Goal: Task Accomplishment & Management: Complete application form

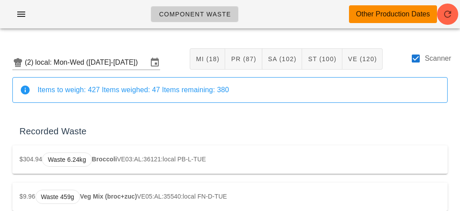
scroll to position [1647, 0]
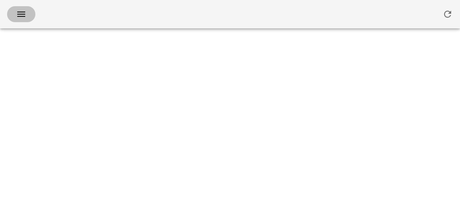
click at [20, 22] on button "button" at bounding box center [21, 14] width 28 height 16
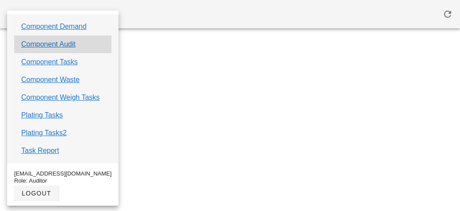
click at [59, 50] on div "Component Audit" at bounding box center [62, 44] width 97 height 18
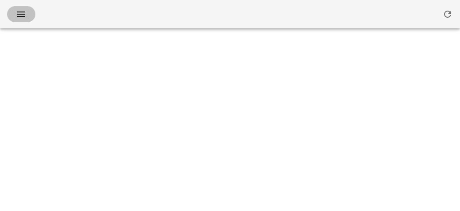
click at [24, 21] on button "button" at bounding box center [21, 14] width 28 height 16
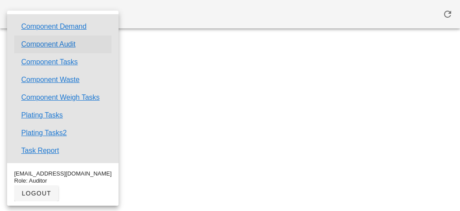
click at [69, 44] on link "Component Audit" at bounding box center [48, 44] width 54 height 11
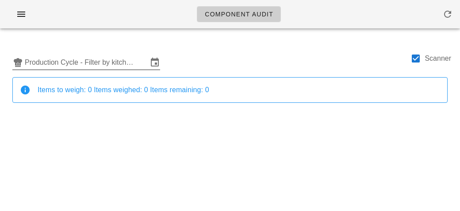
click at [88, 58] on input "Production Cycle - Filter by kitchen production schedules" at bounding box center [86, 62] width 123 height 14
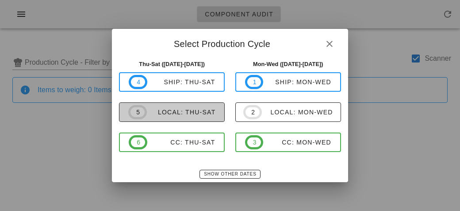
click at [204, 116] on span "5 local: Thu-Sat" at bounding box center [171, 112] width 87 height 14
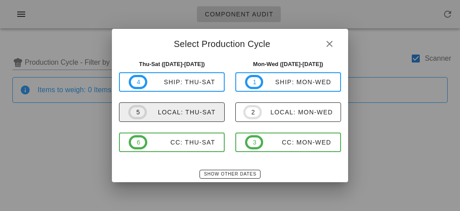
type input "local: Thu-Sat ([DATE]-[DATE])"
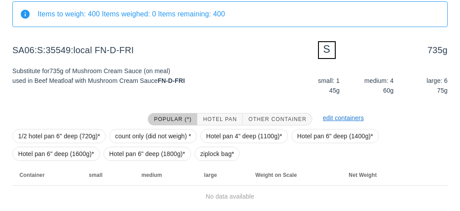
scroll to position [106, 0]
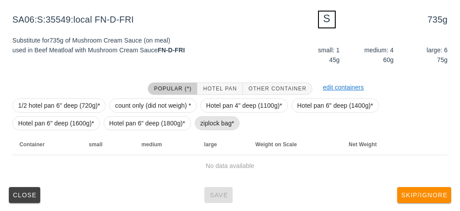
click at [223, 123] on span "ziplock bag*" at bounding box center [217, 122] width 34 height 13
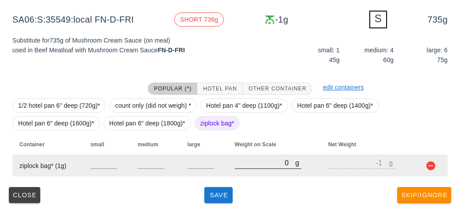
click at [250, 164] on input "0" at bounding box center [265, 163] width 61 height 12
type input "70"
type input "69"
type input "750"
type input "749"
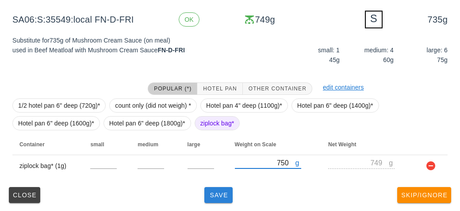
type input "750"
click at [226, 197] on span "Save" at bounding box center [218, 194] width 21 height 7
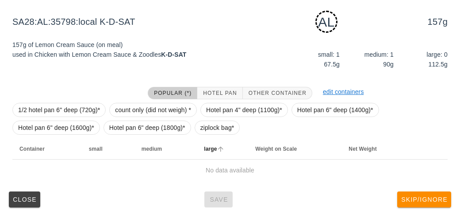
click at [215, 138] on th "large" at bounding box center [222, 148] width 51 height 21
click at [210, 127] on span "ziplock bag*" at bounding box center [217, 127] width 34 height 13
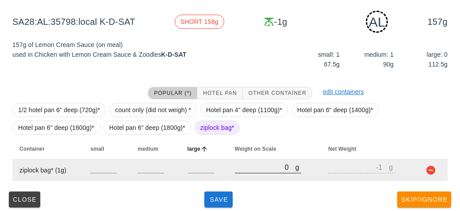
click at [246, 170] on input "0" at bounding box center [265, 167] width 61 height 12
type input "20"
type input "19"
type input "250"
type input "249"
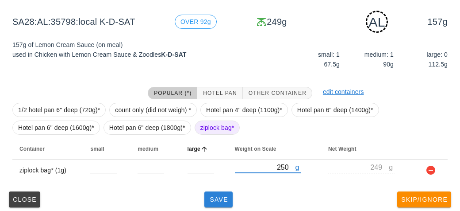
type input "250"
click at [226, 201] on span "Save" at bounding box center [218, 199] width 21 height 7
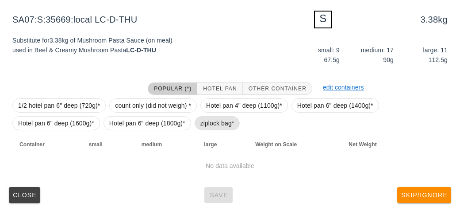
click at [207, 119] on span "ziplock bag*" at bounding box center [217, 122] width 34 height 13
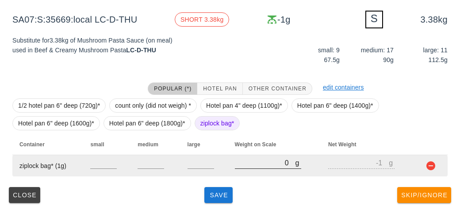
click at [242, 163] on input "0" at bounding box center [265, 163] width 61 height 12
type input "20"
type input "19"
type input "290"
type input "289"
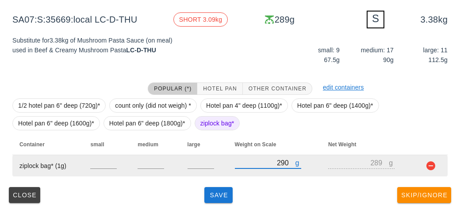
type input "290"
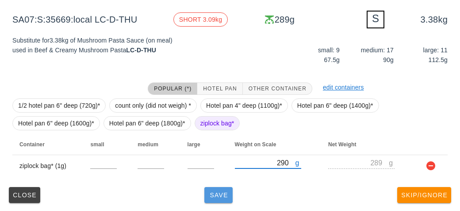
click at [223, 198] on button "Save" at bounding box center [218, 195] width 28 height 16
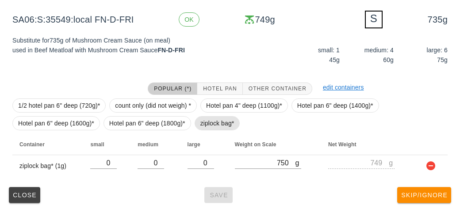
click at [207, 120] on span "ziplock bag*" at bounding box center [217, 122] width 34 height 13
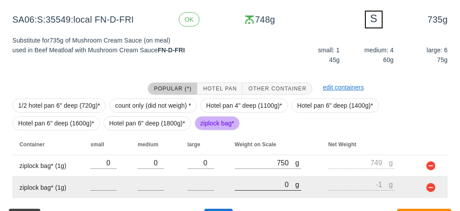
click at [250, 183] on input "0" at bounding box center [265, 184] width 61 height 12
type input "310"
type input "309"
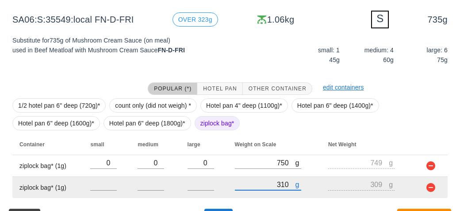
scroll to position [128, 0]
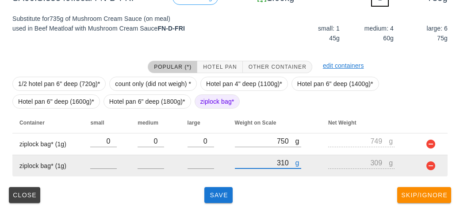
type input "310"
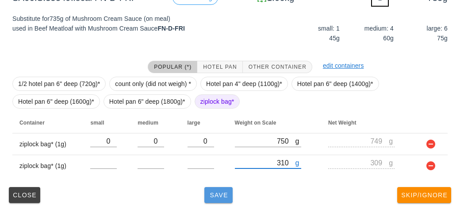
click at [211, 196] on span "Save" at bounding box center [218, 194] width 21 height 7
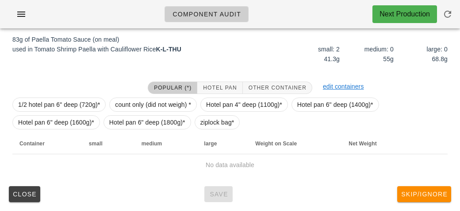
scroll to position [111, 0]
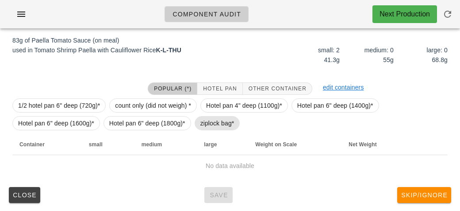
click at [200, 118] on span "ziplock bag*" at bounding box center [217, 122] width 34 height 13
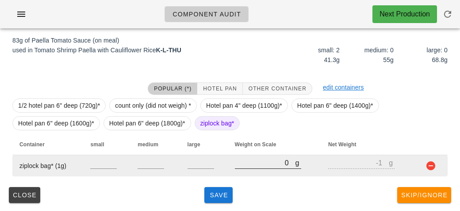
click at [254, 165] on input "0" at bounding box center [265, 163] width 61 height 12
type input "10"
type input "9"
type input "150"
type input "149"
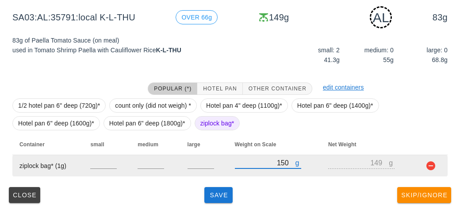
type input "150"
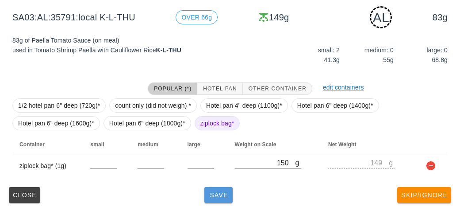
click at [216, 192] on span "Save" at bounding box center [218, 194] width 21 height 7
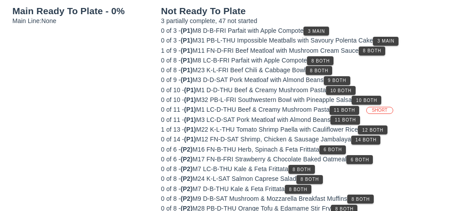
scroll to position [106, 0]
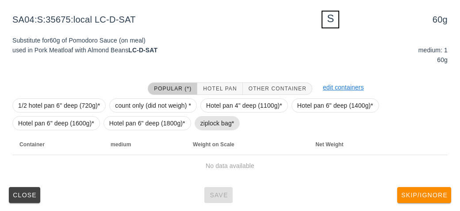
click at [204, 120] on span "ziplock bag*" at bounding box center [217, 122] width 34 height 13
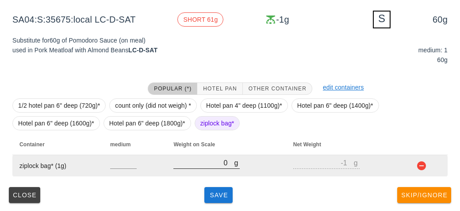
click at [208, 163] on input "0" at bounding box center [203, 163] width 61 height 12
type input "10"
type input "9"
type input "100"
type input "99"
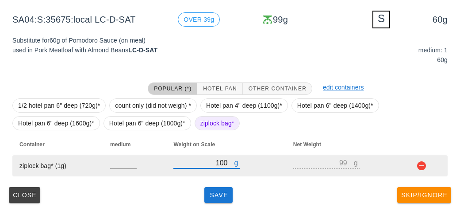
type input "100"
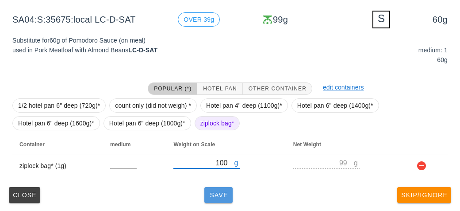
click at [224, 198] on button "Save" at bounding box center [218, 195] width 28 height 16
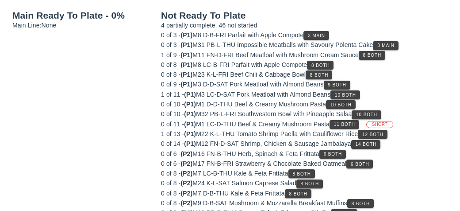
scroll to position [103, 0]
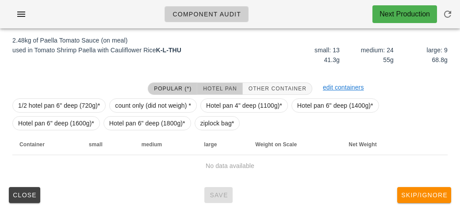
click at [217, 85] on span "Hotel Pan" at bounding box center [220, 88] width 34 height 6
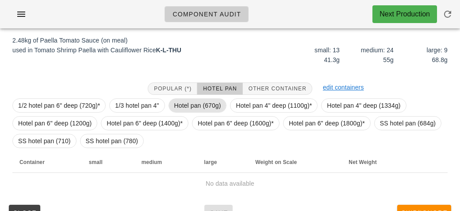
click at [187, 100] on span "Hotel pan (670g)" at bounding box center [197, 105] width 47 height 13
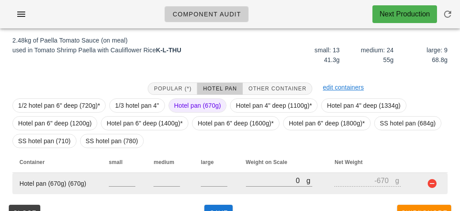
click at [240, 175] on td "g 0" at bounding box center [283, 183] width 89 height 21
click at [255, 181] on input "0" at bounding box center [276, 180] width 61 height 12
type input "40"
type input "-630"
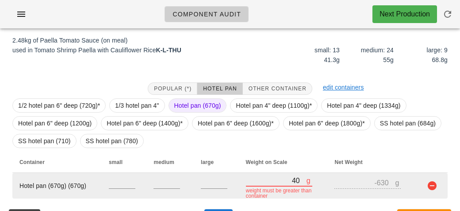
type input "430"
type input "-240"
type input "4380"
type input "3710"
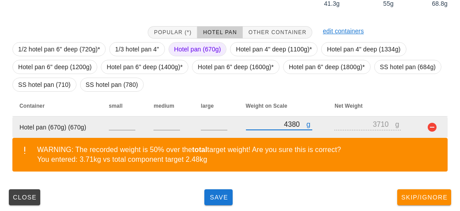
scroll to position [161, 0]
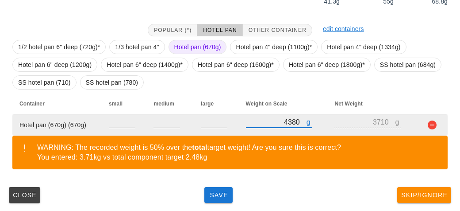
type input "430"
type input "-240"
type input "40"
type input "-630"
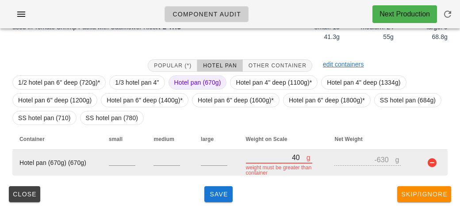
type input "0"
type input "-670"
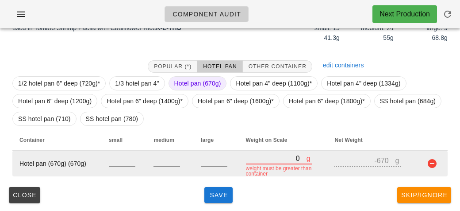
type input "30"
type input "-640"
type input "380"
type input "-290"
type input "3820"
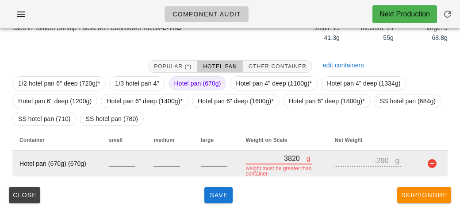
type input "3150"
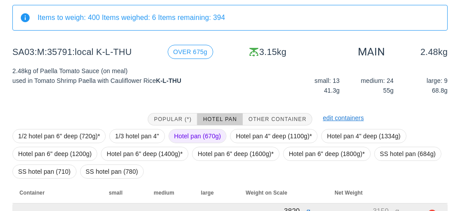
scroll to position [73, 0]
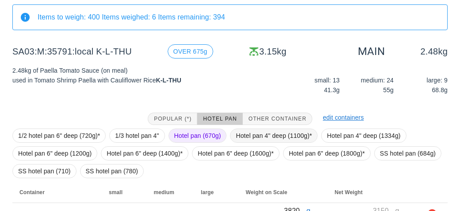
type input "3820"
click at [242, 133] on span "Hotel pan 4" deep (1100g)*" at bounding box center [274, 135] width 76 height 13
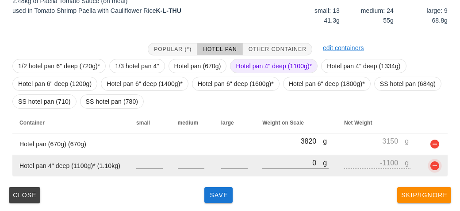
click at [431, 162] on button "button" at bounding box center [435, 165] width 11 height 11
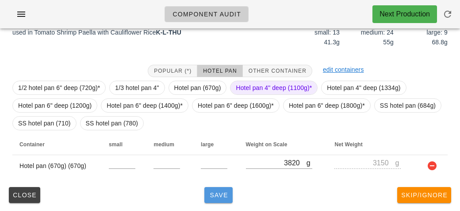
click at [217, 198] on button "Save" at bounding box center [218, 195] width 28 height 16
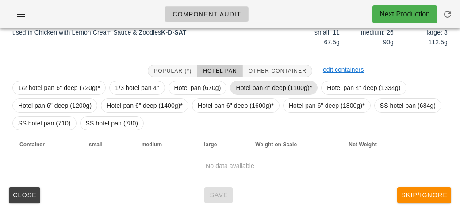
click at [242, 85] on span "Hotel pan 4" deep (1100g)*" at bounding box center [274, 87] width 76 height 13
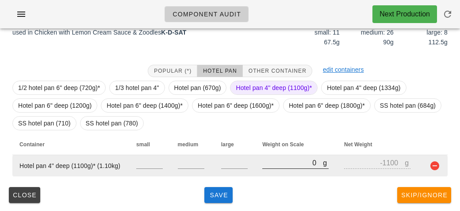
click at [262, 173] on div at bounding box center [295, 173] width 66 height 6
click at [256, 165] on td "g 0" at bounding box center [296, 165] width 82 height 21
click at [277, 163] on input "0" at bounding box center [292, 163] width 61 height 12
type input "50"
type input "-1050"
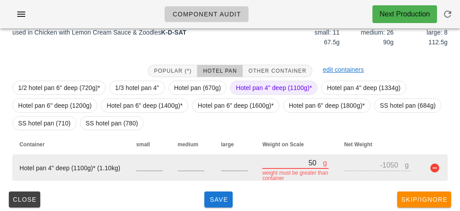
type input "520"
type input "-580"
type input "5240"
type input "4140"
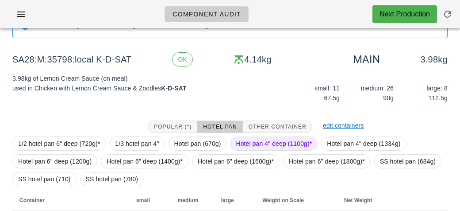
scroll to position [120, 0]
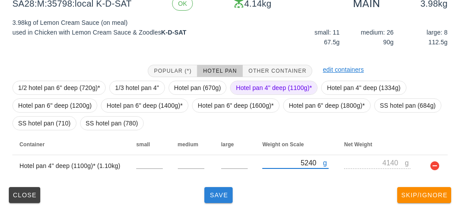
type input "5240"
click at [212, 192] on span "Save" at bounding box center [218, 194] width 21 height 7
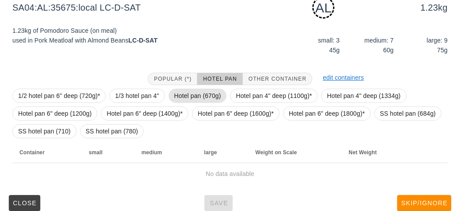
click at [185, 96] on span "Hotel pan (670g)" at bounding box center [197, 95] width 47 height 13
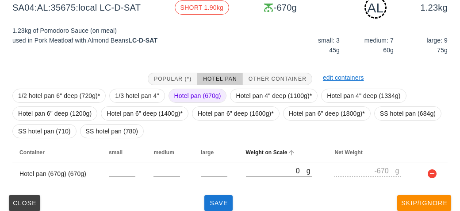
click at [254, 161] on th "Weight on Scale" at bounding box center [283, 152] width 89 height 21
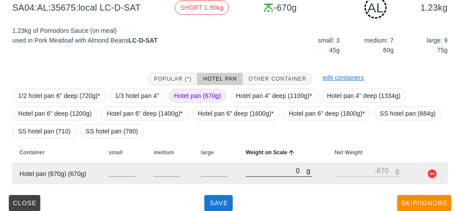
click at [259, 172] on input "0" at bounding box center [276, 171] width 61 height 12
type input "30"
type input "-640"
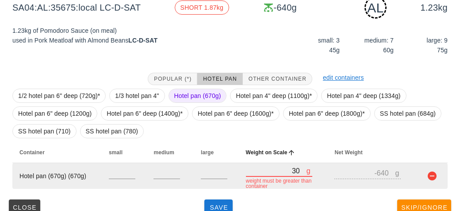
type input "350"
type input "-320"
type input "3500"
type input "2830"
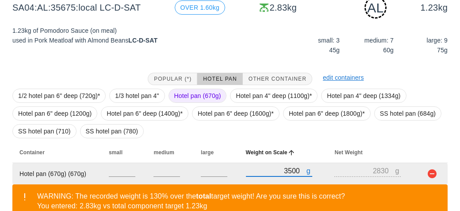
scroll to position [169, 0]
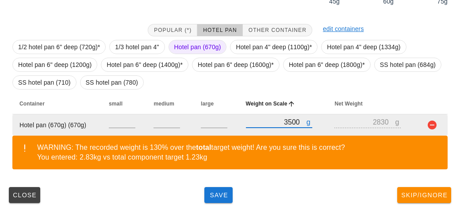
type input "3500"
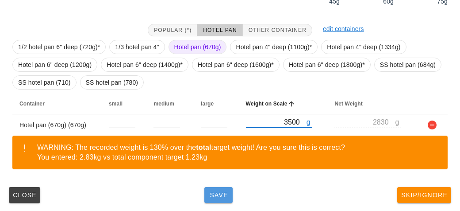
click at [222, 197] on span "Save" at bounding box center [218, 194] width 21 height 7
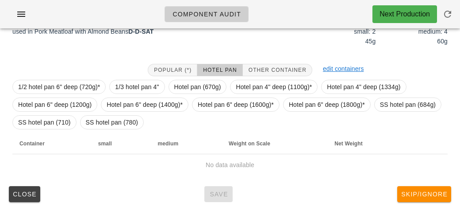
scroll to position [128, 0]
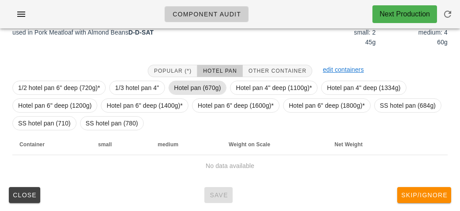
click at [169, 87] on span "Hotel pan (670g)" at bounding box center [198, 88] width 58 height 14
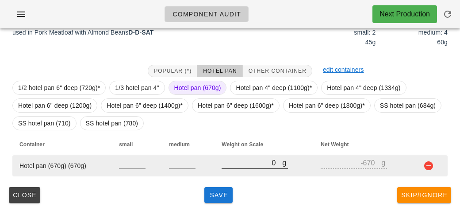
click at [234, 159] on input "0" at bounding box center [252, 163] width 61 height 12
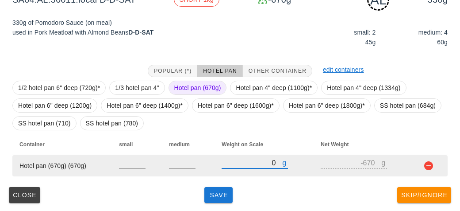
type input "10"
type input "-660"
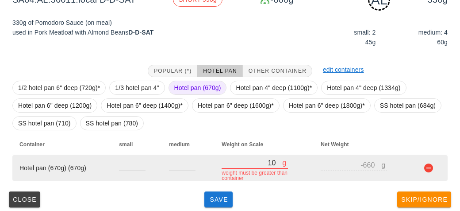
type input "100"
type input "-570"
type input "1000"
type input "330"
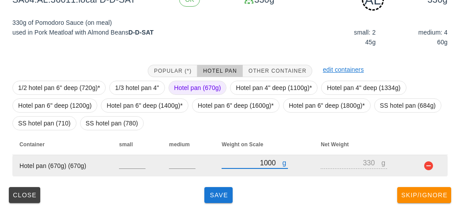
type input "1000"
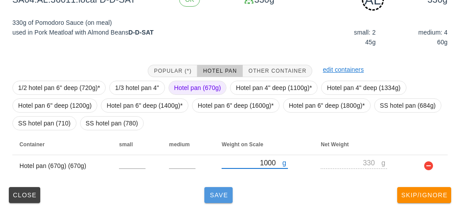
click at [218, 191] on span "Save" at bounding box center [218, 194] width 21 height 7
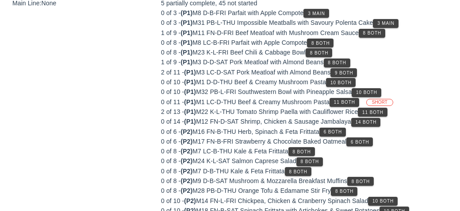
scroll to position [120, 0]
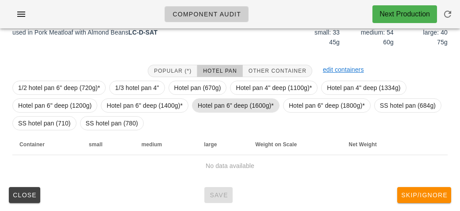
click at [224, 108] on span "Hotel pan 6" deep (1600g)*" at bounding box center [236, 105] width 76 height 13
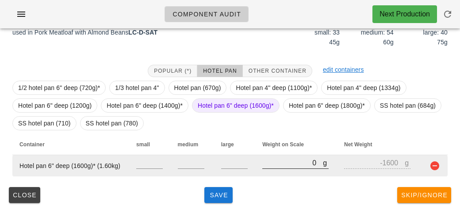
click at [276, 161] on input "0" at bounding box center [292, 163] width 61 height 12
type input "10"
type input "-1590"
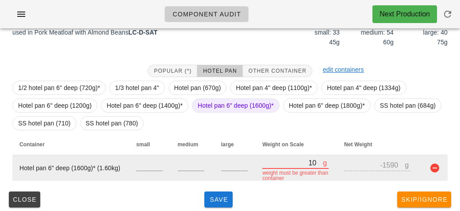
type input "100"
type input "-1500"
type input "1060"
type input "-540"
type input "10630"
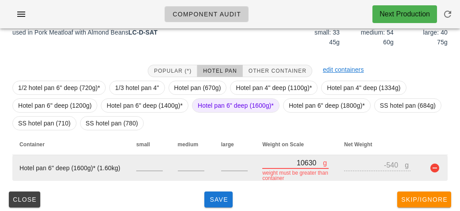
type input "9030"
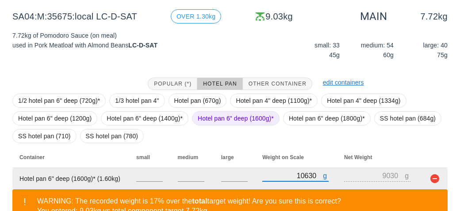
scroll to position [161, 0]
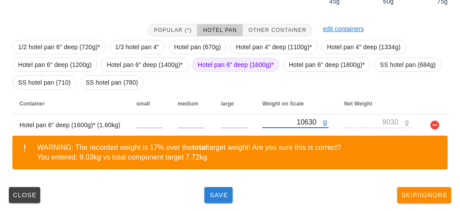
type input "10630"
click at [210, 191] on span "Save" at bounding box center [218, 194] width 21 height 7
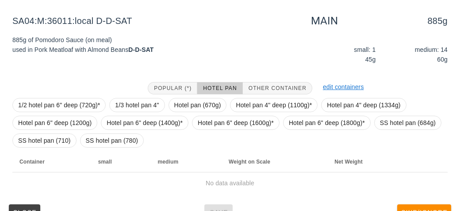
scroll to position [104, 0]
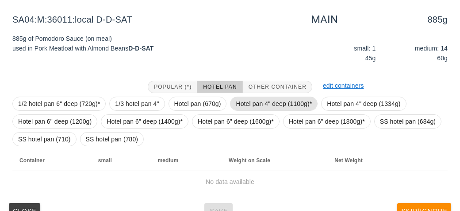
click at [244, 103] on span "Hotel pan 4" deep (1100g)*" at bounding box center [274, 103] width 76 height 13
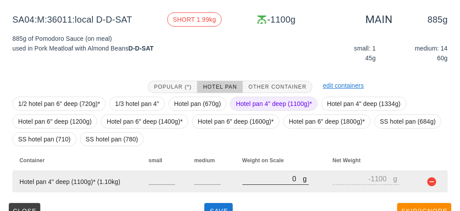
click at [263, 176] on input "0" at bounding box center [272, 179] width 61 height 12
type input "10"
type input "-1090"
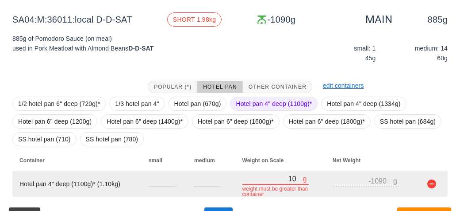
type input "190"
type input "-910"
type input "1990"
type input "890"
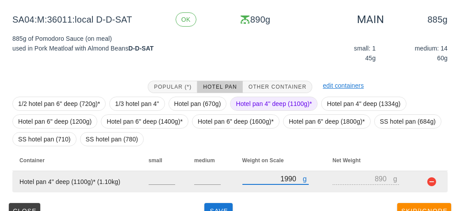
scroll to position [120, 0]
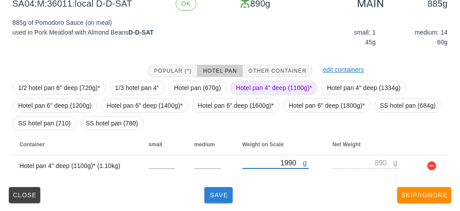
type input "1990"
click at [210, 192] on span "Save" at bounding box center [218, 194] width 21 height 7
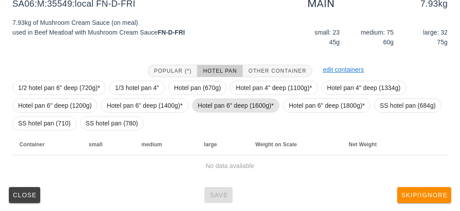
click at [217, 102] on span "Hotel pan 6" deep (1600g)*" at bounding box center [236, 105] width 76 height 13
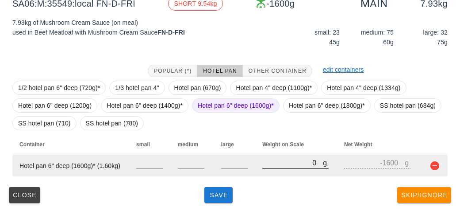
click at [273, 159] on input "0" at bounding box center [292, 163] width 61 height 12
type input "10"
type input "-1590"
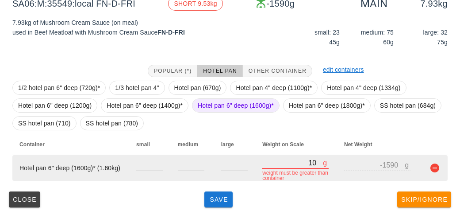
type input "110"
type input "-1490"
type input "1130"
type input "-470"
type input "11300"
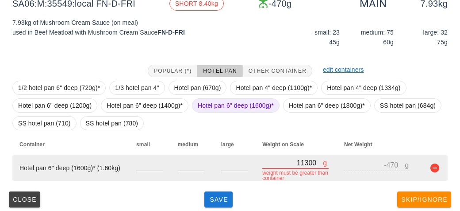
type input "9700"
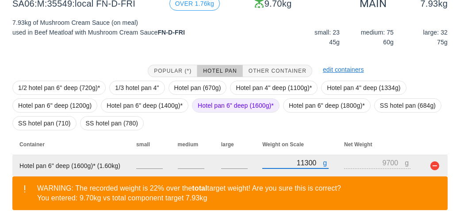
scroll to position [161, 0]
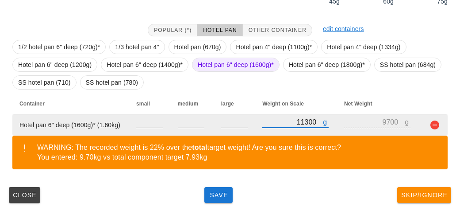
type input "11300"
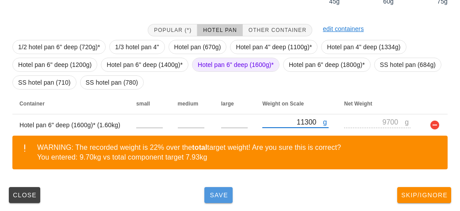
click at [222, 192] on span "Save" at bounding box center [218, 194] width 21 height 7
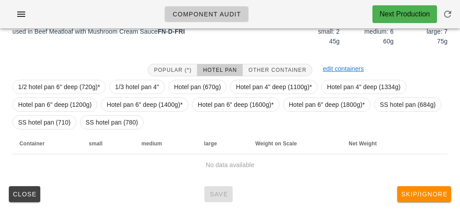
scroll to position [128, 0]
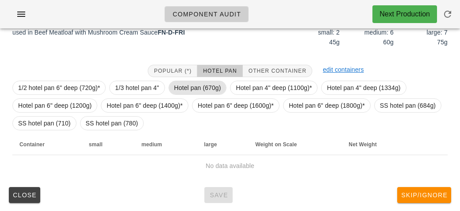
click at [200, 86] on span "Hotel pan (670g)" at bounding box center [197, 87] width 47 height 13
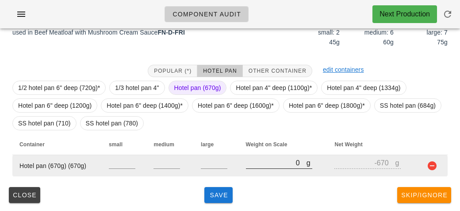
click at [255, 166] on input "0" at bounding box center [276, 163] width 61 height 12
type input "20"
type input "-650"
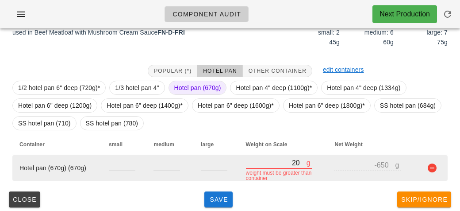
type input "210"
type input "-460"
type input "2120"
type input "1450"
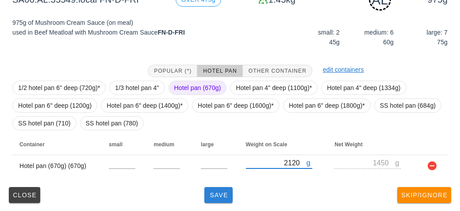
type input "2120"
click at [222, 199] on button "Save" at bounding box center [218, 195] width 28 height 16
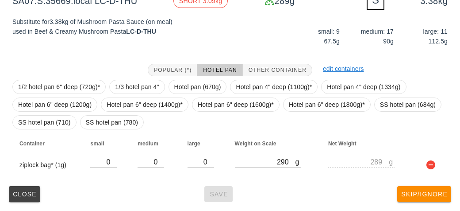
scroll to position [124, 0]
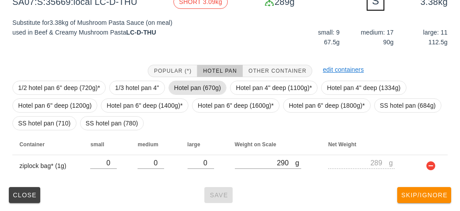
click at [187, 88] on span "Hotel pan (670g)" at bounding box center [197, 87] width 47 height 13
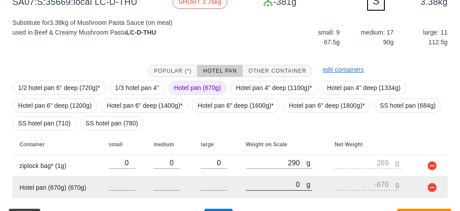
click at [259, 181] on input "0" at bounding box center [276, 184] width 61 height 12
type input "30"
type input "-640"
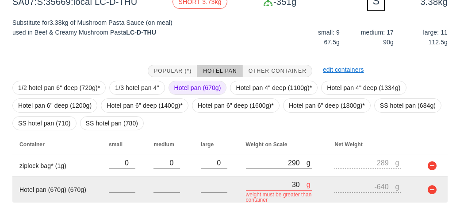
type input "360"
type input "-310"
type input "3660"
type input "2990"
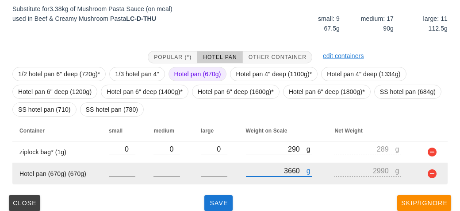
scroll to position [146, 0]
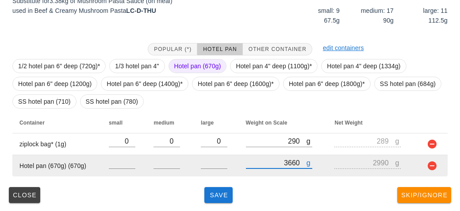
type input "3660"
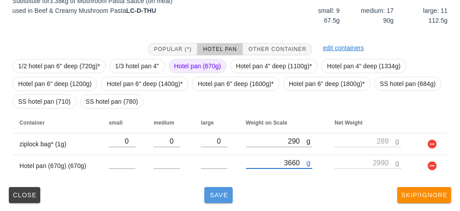
click at [213, 196] on span "Save" at bounding box center [218, 194] width 21 height 7
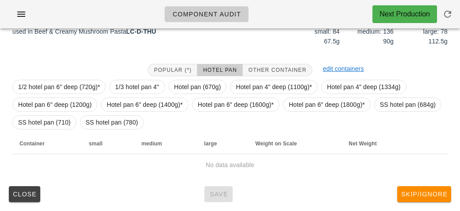
scroll to position [120, 0]
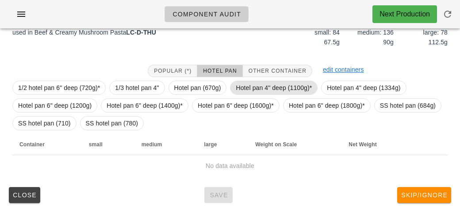
click at [253, 86] on span "Hotel pan 4" deep (1100g)*" at bounding box center [274, 87] width 76 height 13
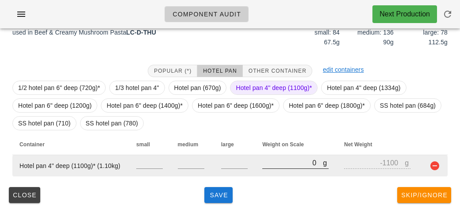
click at [271, 163] on input "0" at bounding box center [292, 163] width 61 height 12
type input "120"
type input "-980"
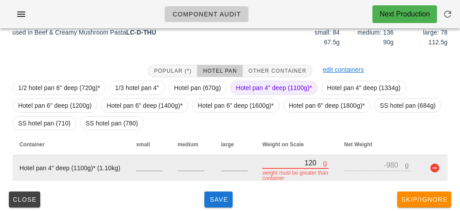
type input "1250"
type input "150"
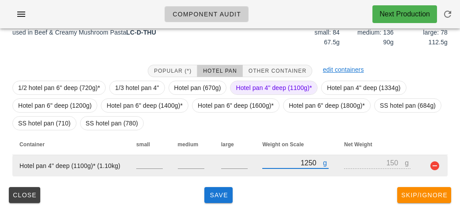
type input "12500"
type input "11400"
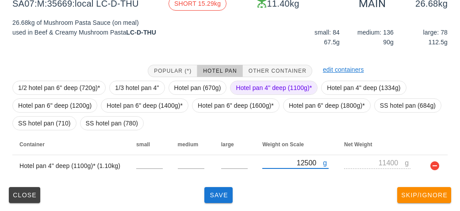
type input "12500"
click at [278, 89] on span "Hotel pan 4" deep (1100g)*" at bounding box center [274, 87] width 76 height 13
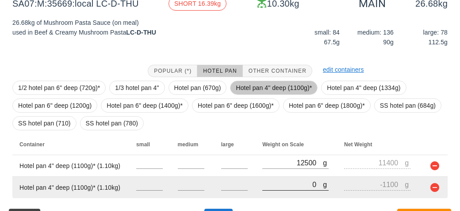
click at [281, 185] on input "0" at bounding box center [292, 184] width 61 height 12
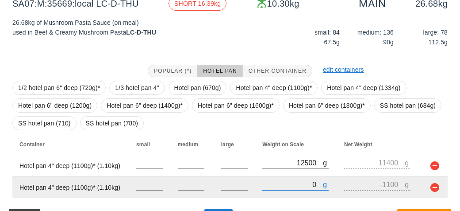
type input "10"
type input "-1090"
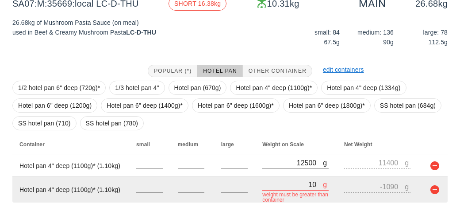
type input "100"
type input "-1000"
type input "1090"
type input "-10"
type input "10970"
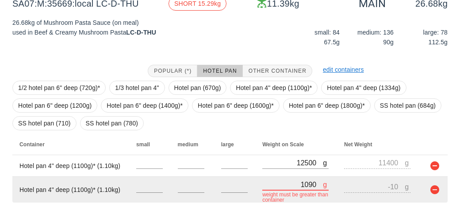
type input "9870"
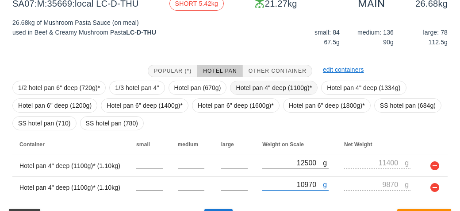
type input "10970"
click at [249, 84] on span "Hotel pan 4" deep (1100g)*" at bounding box center [274, 87] width 76 height 13
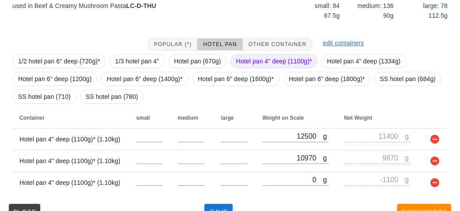
scroll to position [164, 0]
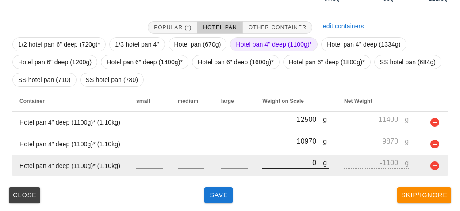
click at [281, 161] on input "0" at bounding box center [292, 163] width 61 height 12
type input "10"
type input "-1090"
type input "110"
type input "-990"
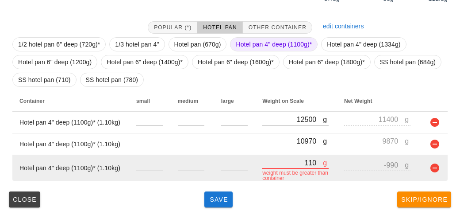
type input "1120"
type input "20"
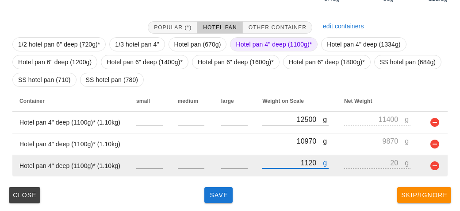
type input "11240"
type input "10140"
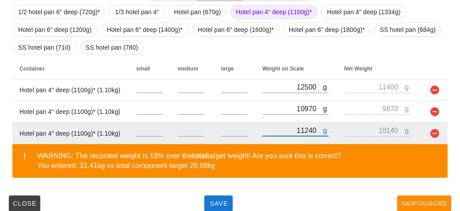
scroll to position [204, 0]
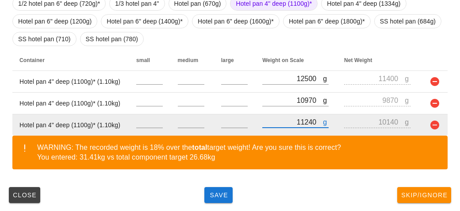
type input "11240"
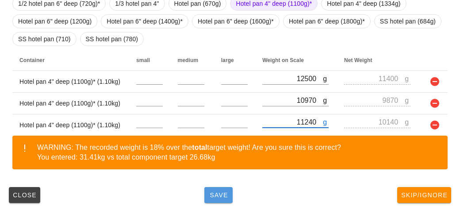
click at [215, 197] on span "Save" at bounding box center [218, 194] width 21 height 7
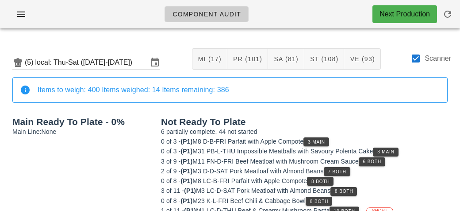
scroll to position [120, 0]
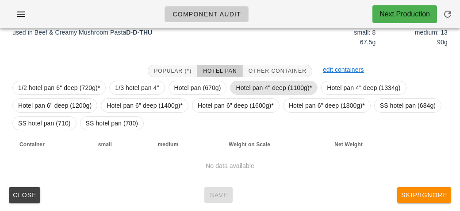
click at [277, 82] on span "Hotel pan 4" deep (1100g)*" at bounding box center [274, 87] width 76 height 13
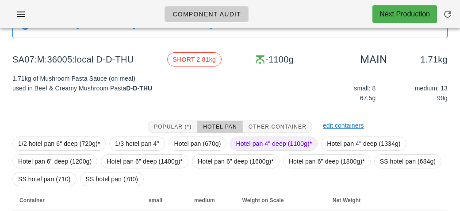
scroll to position [120, 0]
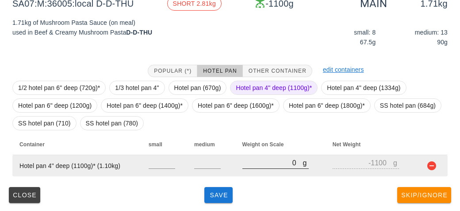
click at [264, 165] on input "0" at bounding box center [272, 163] width 61 height 12
type input "20"
type input "-1080"
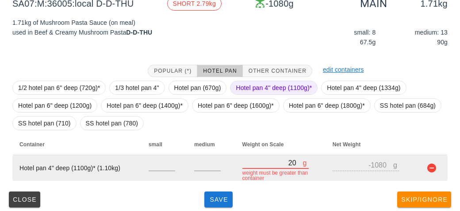
type input "280"
type input "-820"
type input "2810"
type input "1710"
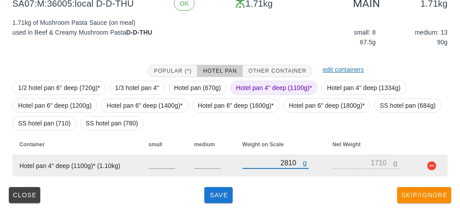
type input "2810"
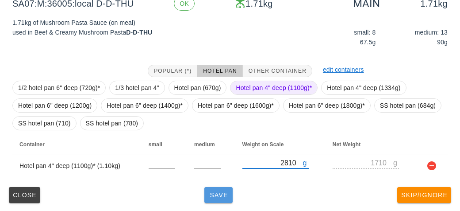
click at [231, 187] on button "Save" at bounding box center [218, 195] width 28 height 16
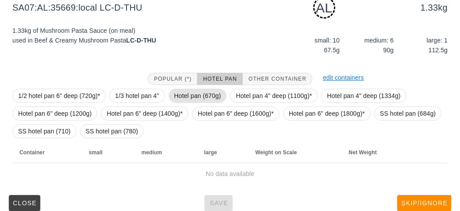
click at [195, 95] on span "Hotel pan (670g)" at bounding box center [197, 95] width 47 height 13
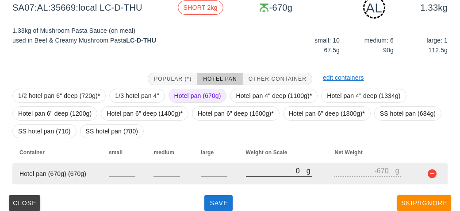
click at [259, 169] on input "0" at bounding box center [276, 171] width 61 height 12
type input "20"
type input "-650"
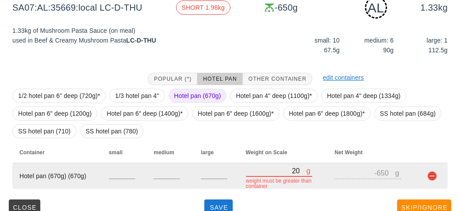
type input "270"
type input "-400"
type input "2790"
type input "2120"
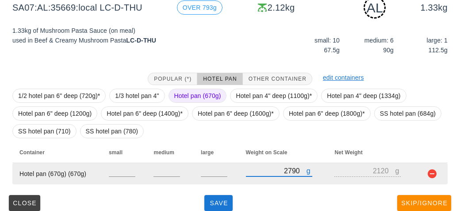
type input "2790"
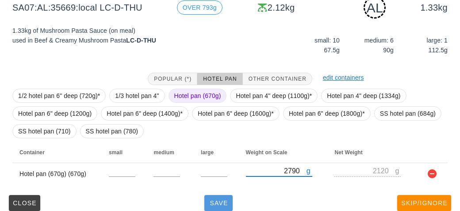
click at [218, 200] on span "Save" at bounding box center [218, 202] width 21 height 7
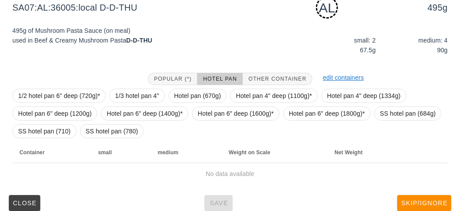
click at [185, 106] on div "1/2 hotel pan 6" deep (720g)* 1/3 hotel pan 4" Hotel pan (670g) Hotel pan 4" de…" at bounding box center [229, 113] width 435 height 57
click at [197, 93] on span "Hotel pan (670g)" at bounding box center [197, 95] width 47 height 13
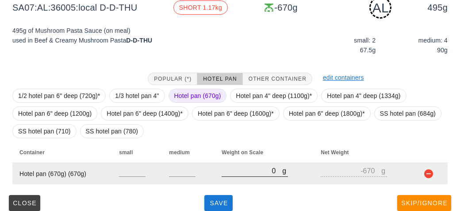
click at [255, 168] on input "0" at bounding box center [252, 171] width 61 height 12
type input "10"
type input "-660"
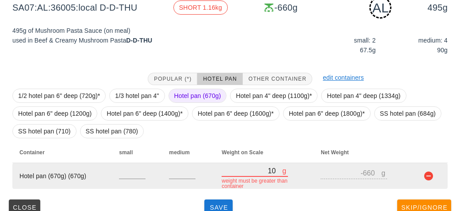
type input "110"
type input "-560"
type input "1170"
type input "500"
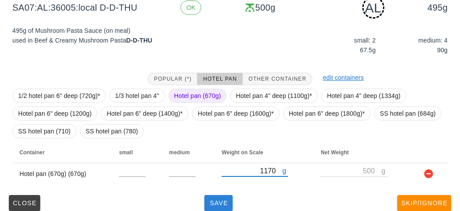
type input "1170"
click at [223, 199] on span "Save" at bounding box center [218, 202] width 21 height 7
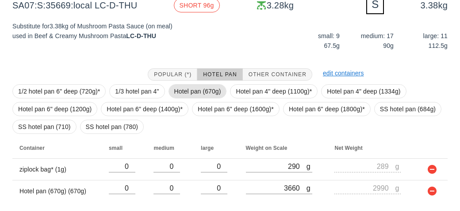
click at [197, 90] on span "Hotel pan (670g)" at bounding box center [197, 91] width 47 height 13
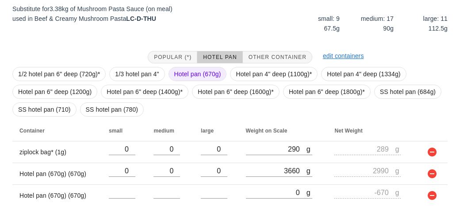
scroll to position [167, 0]
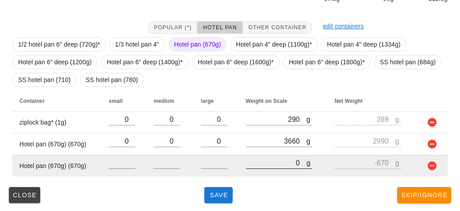
click at [267, 165] on input "0" at bounding box center [276, 163] width 61 height 12
type input "20"
type input "-650"
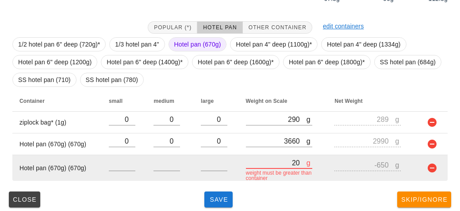
type input "240"
type input "-430"
type input "2460"
type input "1790"
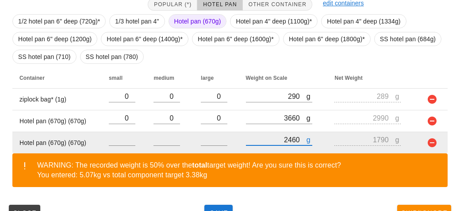
scroll to position [208, 0]
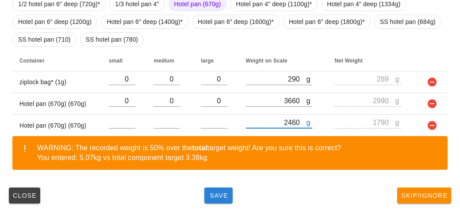
type input "2460"
click at [211, 196] on span "Save" at bounding box center [218, 195] width 21 height 7
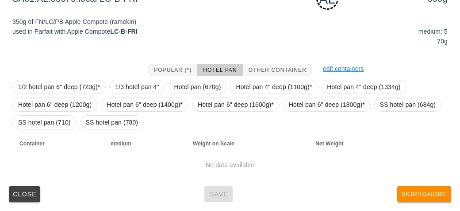
scroll to position [128, 0]
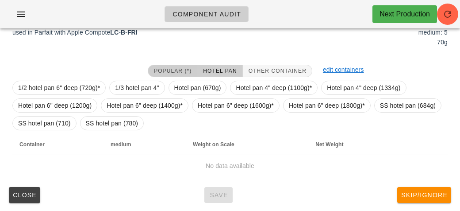
click at [164, 72] on span "Popular (*)" at bounding box center [173, 71] width 38 height 6
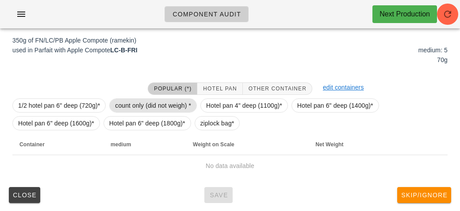
click at [138, 102] on span "count only (did not weigh) *" at bounding box center [153, 105] width 76 height 13
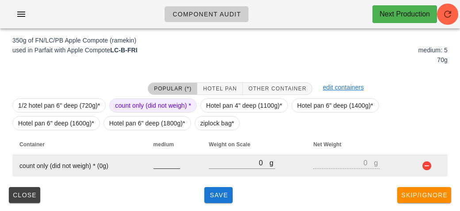
click at [165, 162] on input "number" at bounding box center [167, 163] width 27 height 12
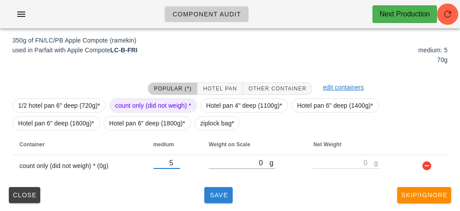
type input "5"
click at [216, 195] on span "Save" at bounding box center [218, 194] width 21 height 7
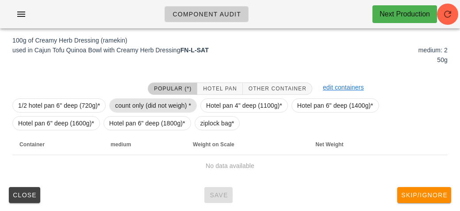
click at [147, 107] on span "count only (did not weigh) *" at bounding box center [153, 105] width 76 height 13
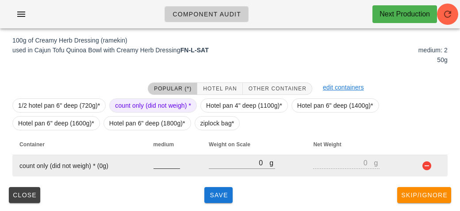
click at [158, 167] on input "number" at bounding box center [167, 163] width 27 height 12
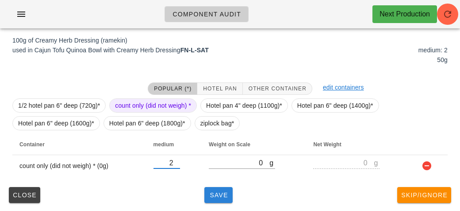
type input "2"
click at [208, 195] on span "Save" at bounding box center [218, 194] width 21 height 7
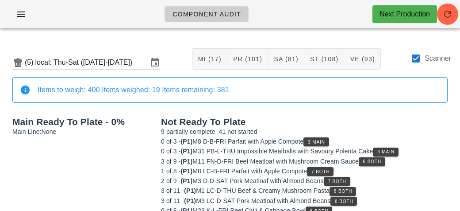
click at [397, 123] on h2 "Not Ready To Plate" at bounding box center [304, 122] width 287 height 10
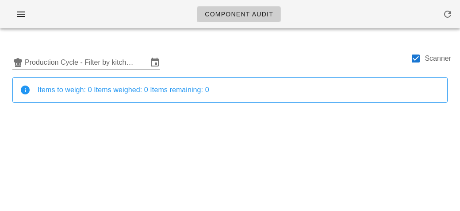
click at [53, 67] on input "Production Cycle - Filter by kitchen production schedules" at bounding box center [86, 62] width 123 height 14
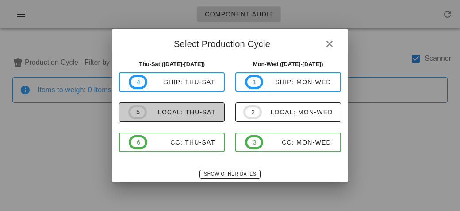
click at [177, 110] on div "local: Thu-Sat" at bounding box center [181, 111] width 69 height 7
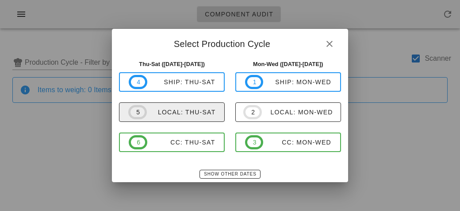
type input "local: Thu-Sat ([DATE]-[DATE])"
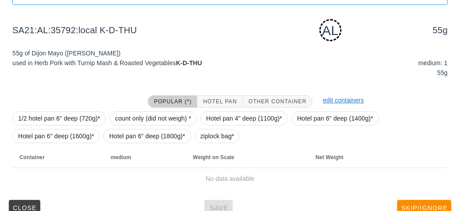
scroll to position [111, 0]
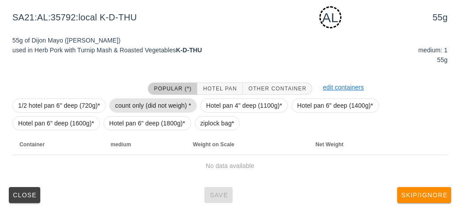
click at [124, 112] on span "count only (did not weigh) *" at bounding box center [153, 105] width 76 height 13
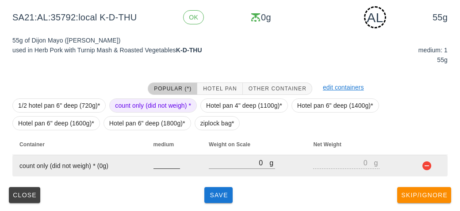
click at [161, 167] on input "number" at bounding box center [167, 163] width 27 height 12
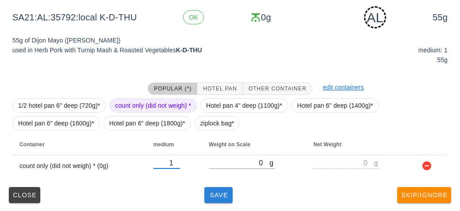
type input "1"
click at [206, 200] on button "Save" at bounding box center [218, 195] width 28 height 16
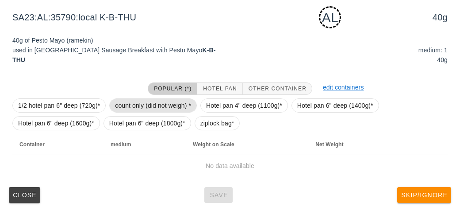
click at [137, 100] on span "count only (did not weigh) *" at bounding box center [153, 105] width 76 height 13
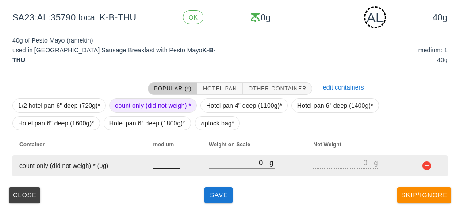
click at [169, 172] on div at bounding box center [167, 173] width 27 height 6
click at [160, 160] on input "number" at bounding box center [167, 163] width 27 height 12
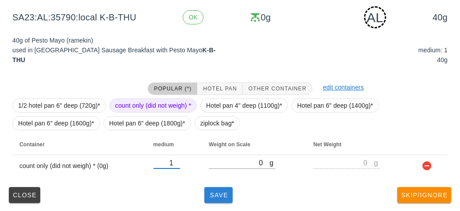
type input "1"
click at [212, 199] on button "Save" at bounding box center [218, 195] width 28 height 16
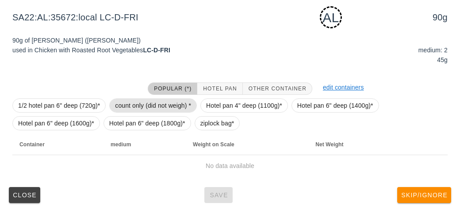
click at [139, 98] on span "count only (did not weigh) *" at bounding box center [153, 105] width 88 height 14
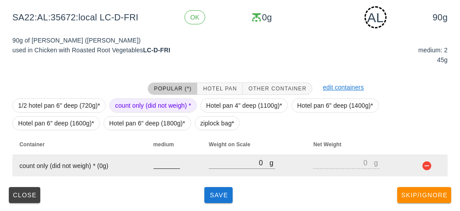
click at [167, 158] on input "number" at bounding box center [167, 163] width 27 height 12
type input "2"
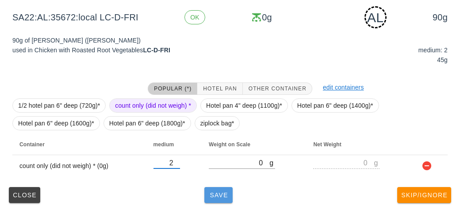
click at [223, 195] on span "Save" at bounding box center [218, 194] width 21 height 7
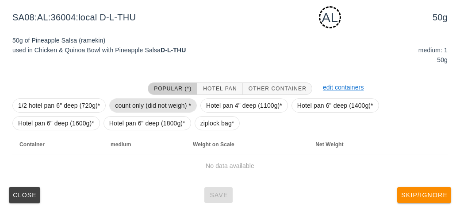
click at [124, 100] on span "count only (did not weigh) *" at bounding box center [153, 105] width 76 height 13
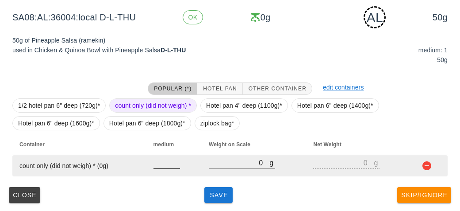
click at [170, 165] on input "number" at bounding box center [167, 163] width 27 height 12
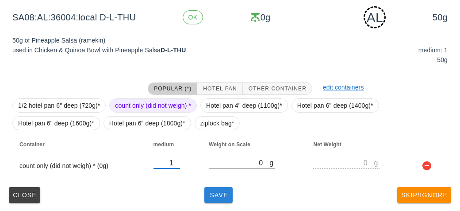
type input "1"
click at [209, 197] on span "Save" at bounding box center [218, 194] width 21 height 7
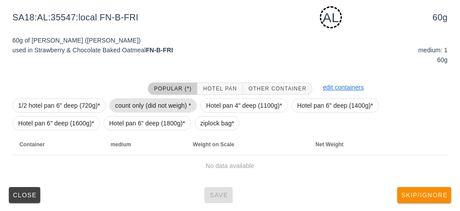
click at [142, 107] on span "count only (did not weigh) *" at bounding box center [153, 105] width 76 height 13
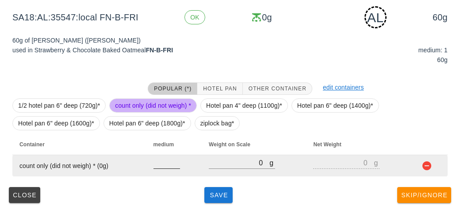
click at [159, 162] on input "number" at bounding box center [167, 163] width 27 height 12
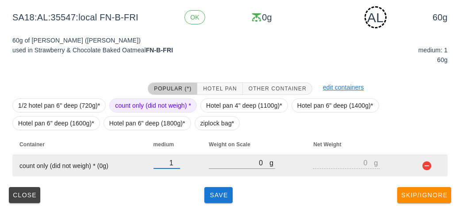
type input "1"
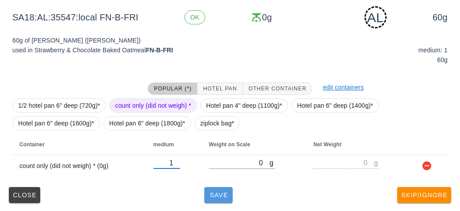
click at [222, 197] on span "Save" at bounding box center [218, 194] width 21 height 7
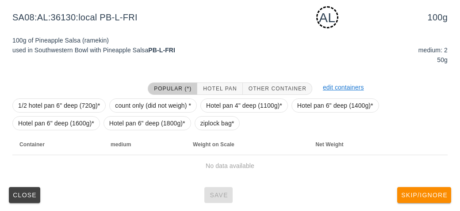
click at [135, 92] on div at bounding box center [74, 88] width 135 height 23
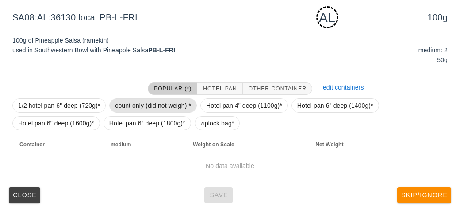
click at [132, 100] on span "count only (did not weigh) *" at bounding box center [153, 105] width 76 height 13
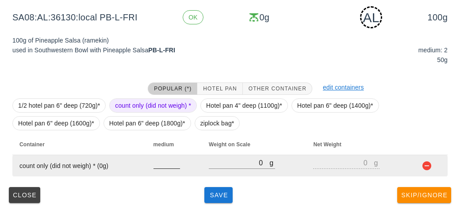
click at [162, 165] on input "number" at bounding box center [167, 163] width 27 height 12
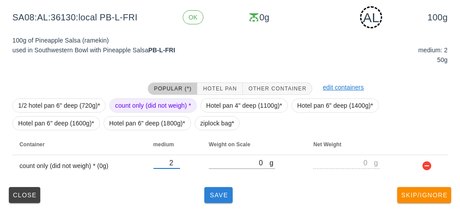
type input "2"
click at [211, 201] on button "Save" at bounding box center [218, 195] width 28 height 16
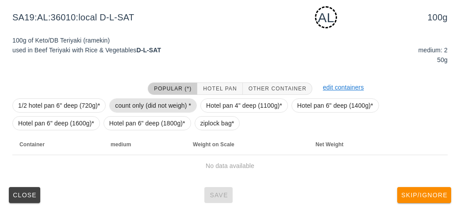
click at [139, 101] on span "count only (did not weigh) *" at bounding box center [153, 105] width 76 height 13
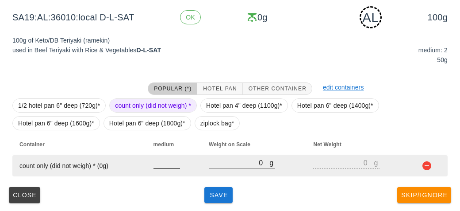
click at [165, 164] on input "number" at bounding box center [167, 163] width 27 height 12
type input "2"
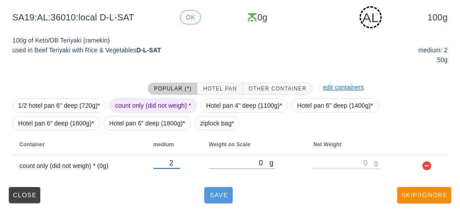
click at [217, 197] on span "Save" at bounding box center [218, 194] width 21 height 7
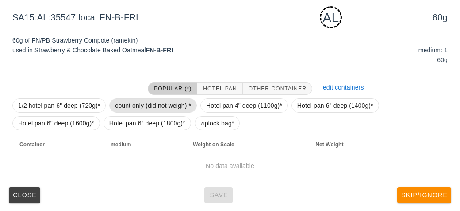
click at [141, 99] on span "count only (did not weigh) *" at bounding box center [153, 105] width 76 height 13
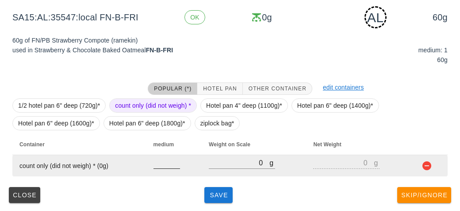
click at [160, 166] on input "number" at bounding box center [167, 163] width 27 height 12
type input "1"
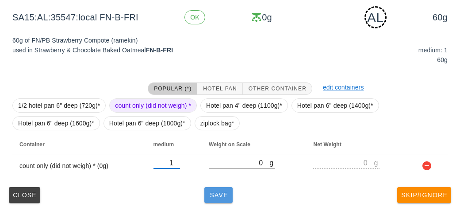
click at [216, 194] on span "Save" at bounding box center [218, 194] width 21 height 7
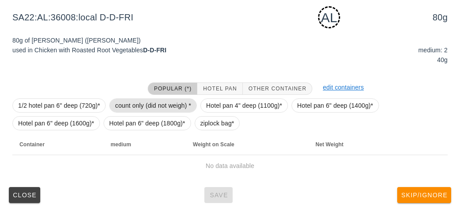
click at [130, 105] on span "count only (did not weigh) *" at bounding box center [153, 105] width 76 height 13
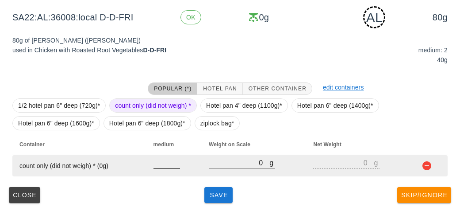
click at [155, 165] on input "number" at bounding box center [167, 163] width 27 height 12
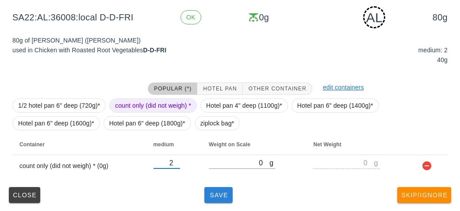
type input "2"
click at [208, 191] on span "Save" at bounding box center [218, 194] width 21 height 7
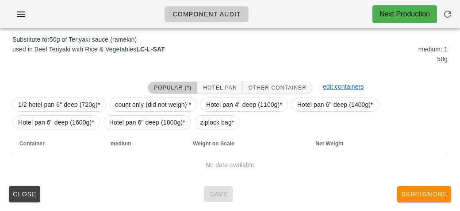
scroll to position [106, 0]
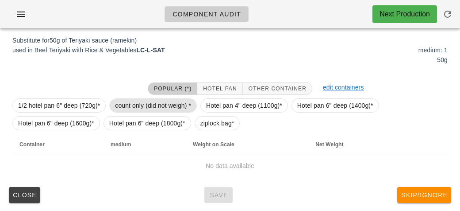
click at [132, 106] on span "count only (did not weigh) *" at bounding box center [153, 105] width 76 height 13
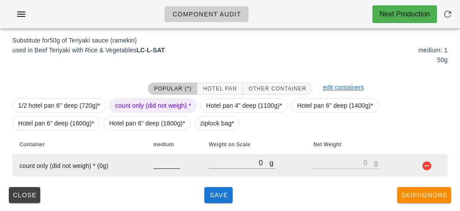
click at [158, 159] on input "number" at bounding box center [167, 163] width 27 height 12
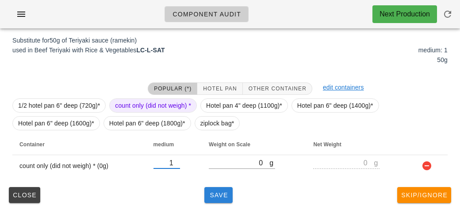
type input "1"
click at [212, 195] on span "Save" at bounding box center [218, 194] width 21 height 7
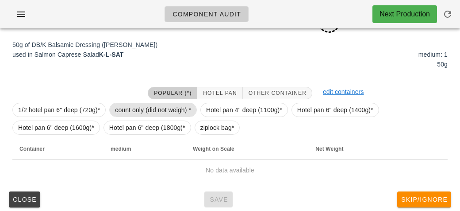
click at [140, 103] on span "count only (did not weigh) *" at bounding box center [153, 109] width 76 height 13
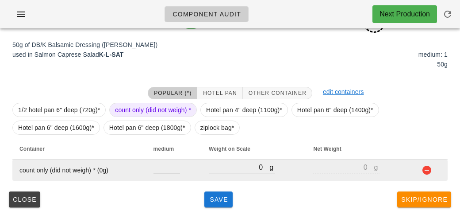
click at [164, 164] on input "number" at bounding box center [167, 167] width 27 height 12
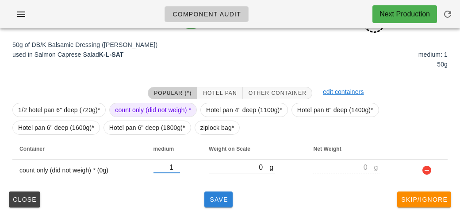
type input "1"
click at [212, 198] on span "Save" at bounding box center [218, 199] width 21 height 7
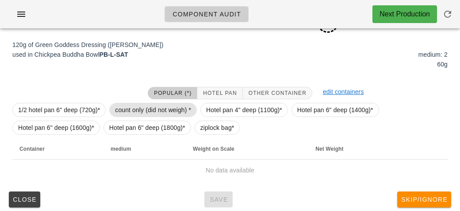
click at [125, 103] on span "count only (did not weigh) *" at bounding box center [153, 109] width 76 height 13
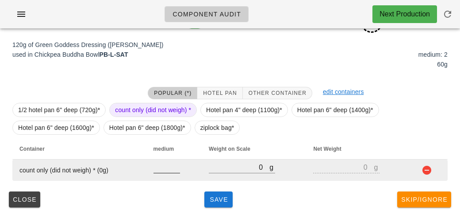
click at [162, 168] on input "number" at bounding box center [167, 167] width 27 height 12
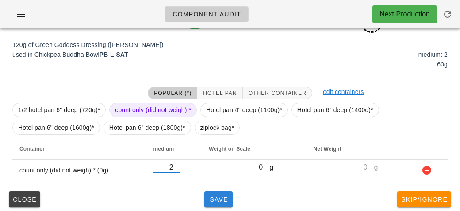
type input "2"
click at [223, 192] on button "Save" at bounding box center [218, 199] width 28 height 16
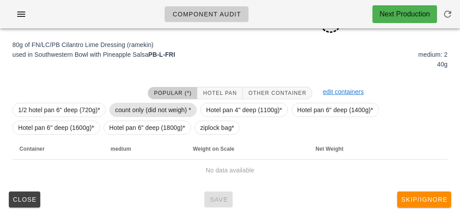
click at [129, 108] on span "count only (did not weigh) *" at bounding box center [153, 109] width 76 height 13
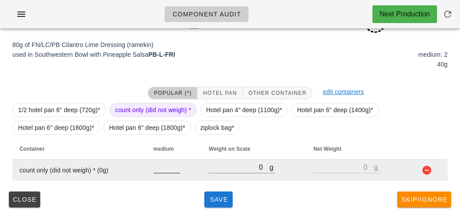
click at [163, 170] on input "number" at bounding box center [167, 167] width 27 height 12
type input "2"
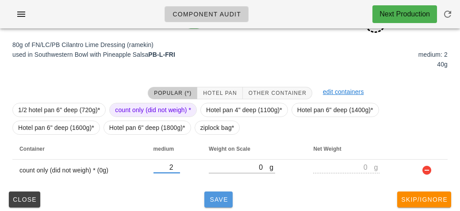
click at [223, 198] on span "Save" at bounding box center [218, 199] width 21 height 7
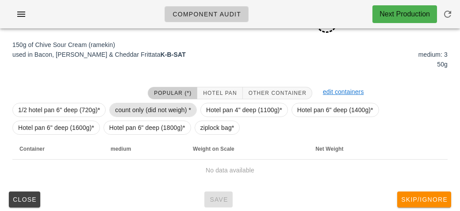
click at [124, 109] on span "count only (did not weigh) *" at bounding box center [153, 109] width 76 height 13
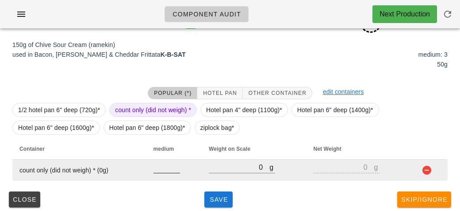
click at [155, 165] on input "number" at bounding box center [167, 167] width 27 height 12
type input "3"
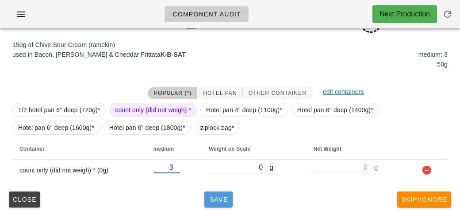
click at [215, 196] on span "Save" at bounding box center [218, 199] width 21 height 7
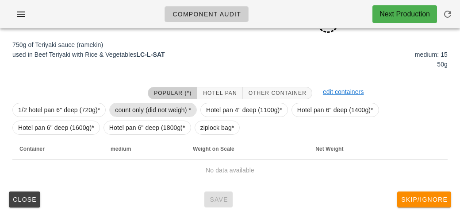
click at [134, 111] on span "count only (did not weigh) *" at bounding box center [153, 109] width 76 height 13
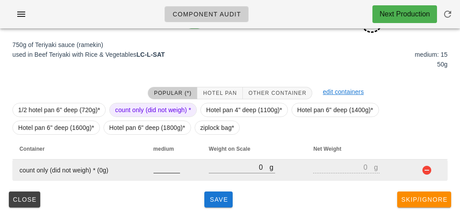
click at [158, 170] on input "number" at bounding box center [167, 167] width 27 height 12
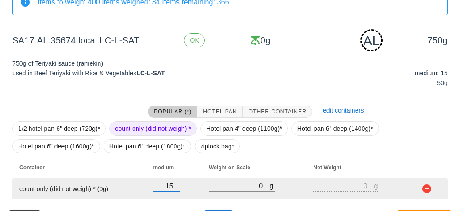
scroll to position [111, 0]
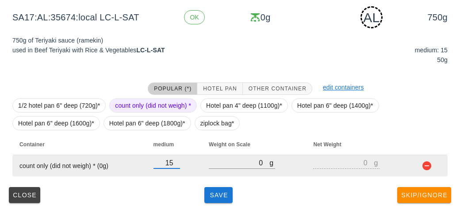
type input "15"
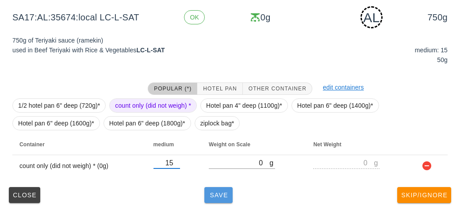
click at [216, 198] on button "Save" at bounding box center [218, 195] width 28 height 16
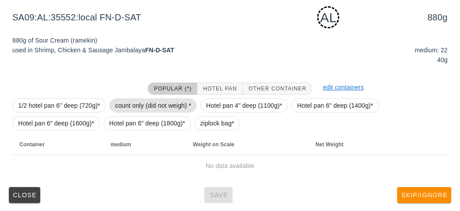
click at [134, 101] on span "count only (did not weigh) *" at bounding box center [153, 105] width 76 height 13
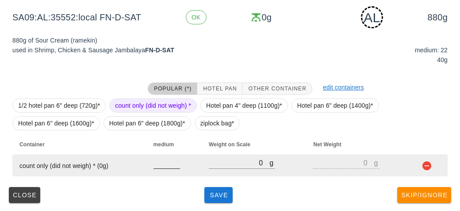
click at [160, 163] on input "number" at bounding box center [167, 163] width 27 height 12
type input "22"
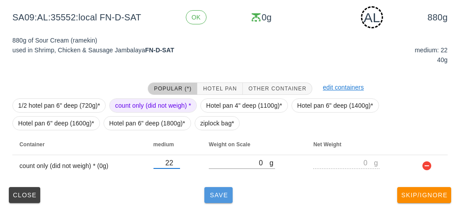
click at [220, 197] on span "Save" at bounding box center [218, 194] width 21 height 7
click at [210, 196] on span "Save" at bounding box center [218, 194] width 21 height 7
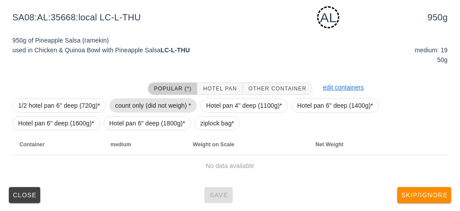
click at [139, 104] on span "count only (did not weigh) *" at bounding box center [153, 105] width 76 height 13
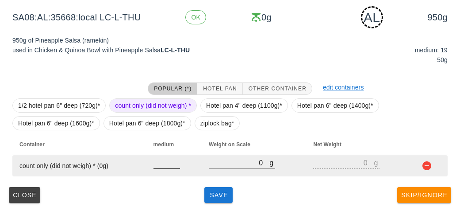
click at [165, 165] on input "number" at bounding box center [167, 163] width 27 height 12
type input "19"
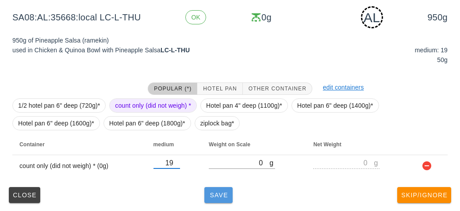
click at [209, 195] on span "Save" at bounding box center [218, 194] width 21 height 7
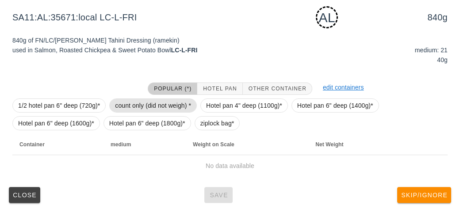
click at [135, 106] on span "count only (did not weigh) *" at bounding box center [153, 105] width 76 height 13
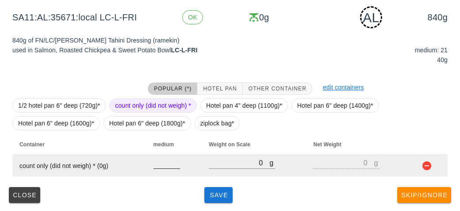
click at [167, 162] on input "number" at bounding box center [167, 163] width 27 height 12
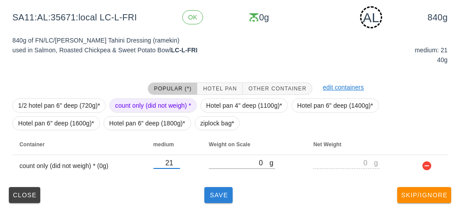
type input "21"
click at [217, 191] on span "Save" at bounding box center [218, 194] width 21 height 7
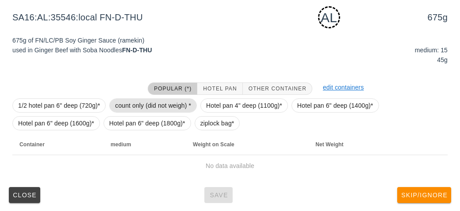
click at [130, 104] on span "count only (did not weigh) *" at bounding box center [153, 105] width 76 height 13
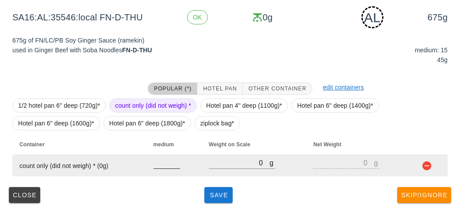
click at [162, 164] on input "number" at bounding box center [167, 163] width 27 height 12
type input "15"
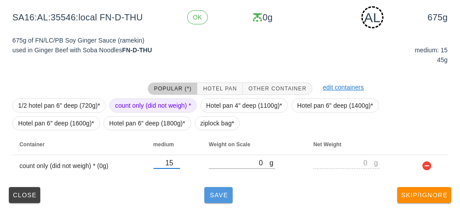
click at [217, 195] on span "Save" at bounding box center [218, 194] width 21 height 7
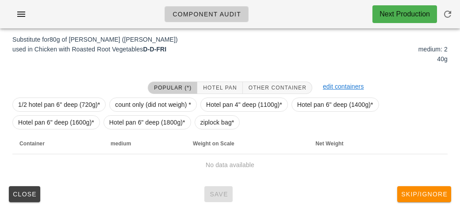
scroll to position [106, 0]
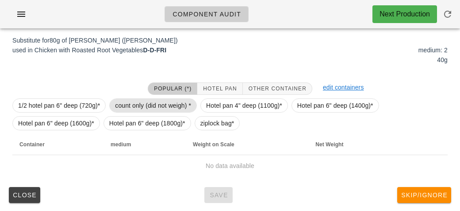
click at [136, 101] on span "count only (did not weigh) *" at bounding box center [153, 105] width 76 height 13
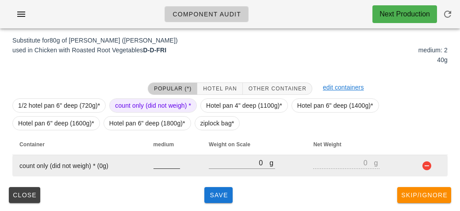
click at [161, 158] on input "number" at bounding box center [167, 163] width 27 height 12
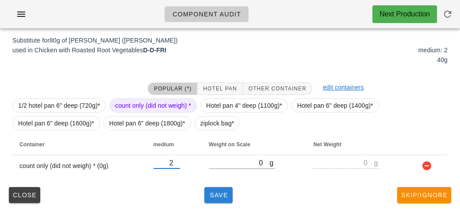
type input "2"
click at [209, 194] on span "Save" at bounding box center [218, 194] width 21 height 7
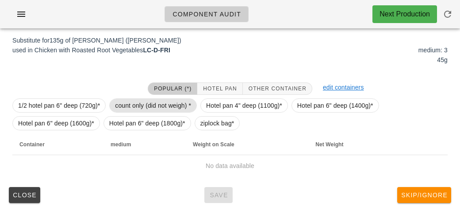
click at [133, 107] on span "count only (did not weigh) *" at bounding box center [153, 105] width 76 height 13
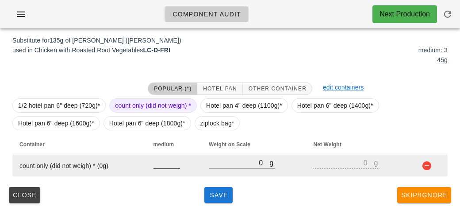
click at [157, 163] on input "number" at bounding box center [167, 163] width 27 height 12
type input "3"
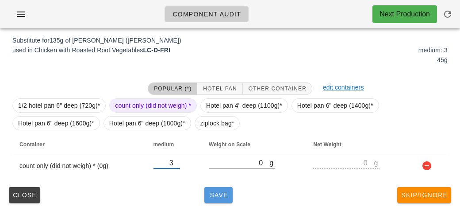
click at [217, 189] on button "Save" at bounding box center [218, 195] width 28 height 16
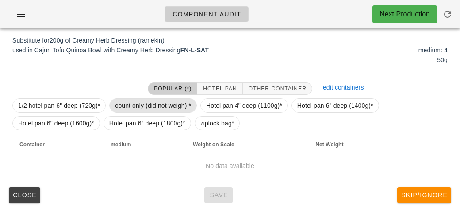
click at [119, 105] on span "count only (did not weigh) *" at bounding box center [153, 105] width 76 height 13
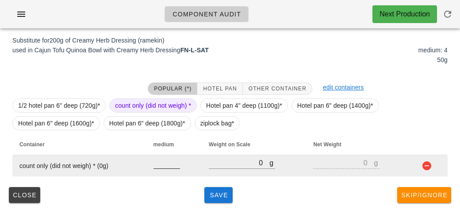
click at [169, 165] on input "number" at bounding box center [167, 163] width 27 height 12
type input "4"
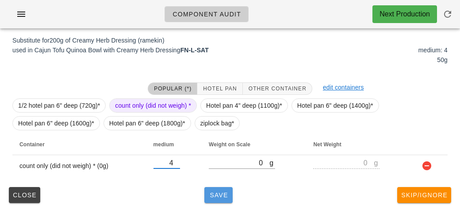
click at [215, 188] on button "Save" at bounding box center [218, 195] width 28 height 16
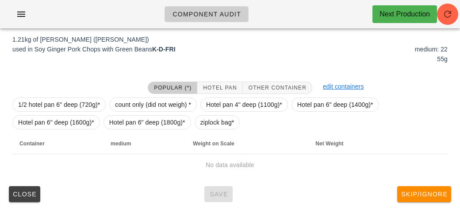
scroll to position [103, 0]
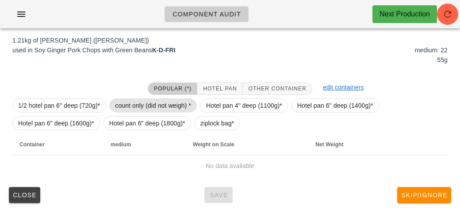
click at [132, 105] on span "count only (did not weigh) *" at bounding box center [153, 105] width 76 height 13
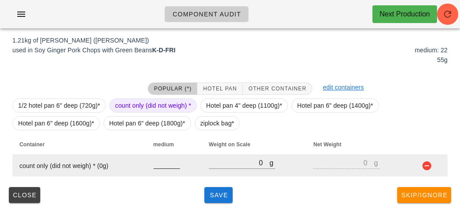
click at [161, 162] on input "number" at bounding box center [167, 163] width 27 height 12
type input "22"
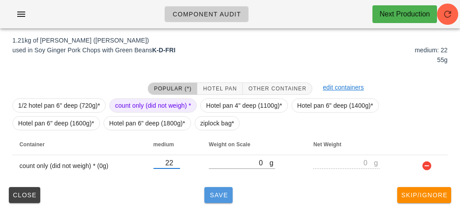
click at [216, 199] on button "Save" at bounding box center [218, 195] width 28 height 16
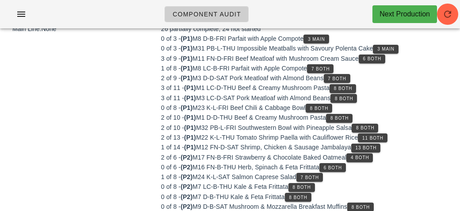
click at [215, 197] on div "0 of 8 - (P2) M7 D-B-THU Kale & Feta Frittata 8 Both" at bounding box center [304, 197] width 287 height 10
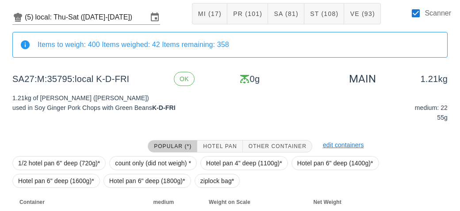
scroll to position [103, 0]
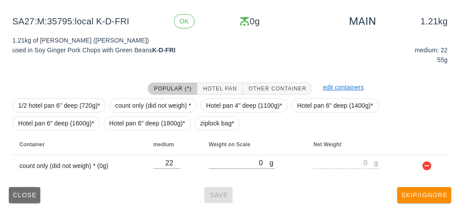
click at [19, 196] on span "Close" at bounding box center [24, 194] width 24 height 7
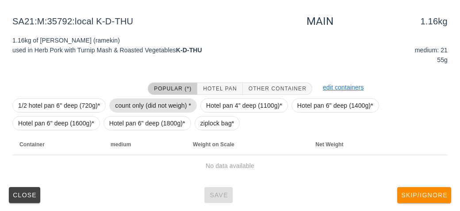
click at [129, 104] on span "count only (did not weigh) *" at bounding box center [153, 105] width 76 height 13
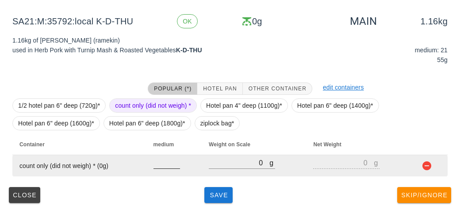
click at [154, 164] on input "number" at bounding box center [167, 163] width 27 height 12
type input "21"
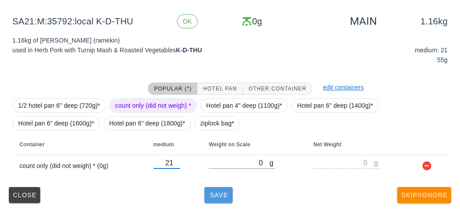
click at [214, 189] on button "Save" at bounding box center [218, 195] width 28 height 16
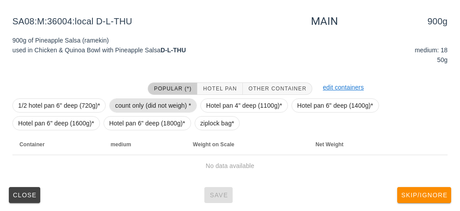
click at [137, 101] on span "count only (did not weigh) *" at bounding box center [153, 105] width 76 height 13
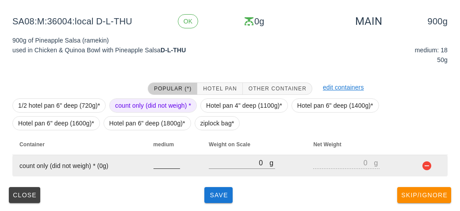
click at [165, 166] on input "number" at bounding box center [167, 163] width 27 height 12
type input "18"
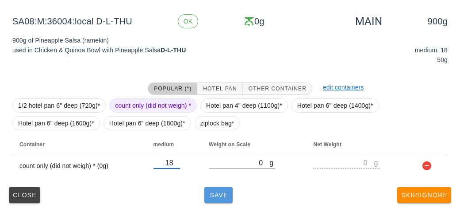
click at [211, 195] on span "Save" at bounding box center [218, 194] width 21 height 7
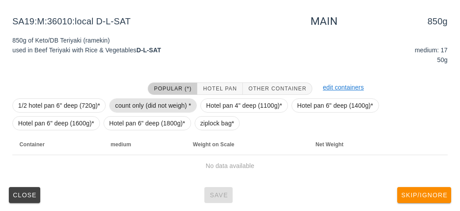
click at [125, 102] on span "count only (did not weigh) *" at bounding box center [153, 105] width 76 height 13
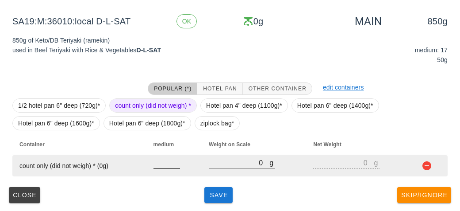
click at [167, 162] on input "number" at bounding box center [167, 163] width 27 height 12
type input "17"
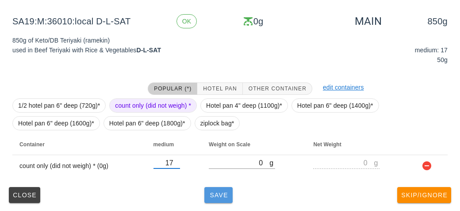
click at [213, 199] on button "Save" at bounding box center [218, 195] width 28 height 16
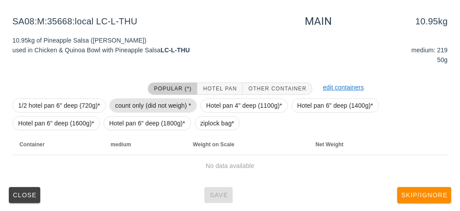
click at [139, 106] on span "count only (did not weigh) *" at bounding box center [153, 105] width 76 height 13
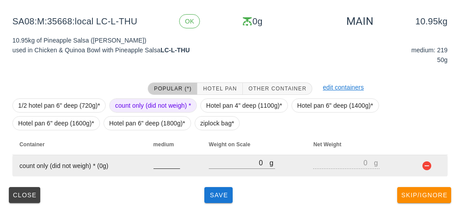
click at [166, 165] on input "number" at bounding box center [167, 163] width 27 height 12
type input "219"
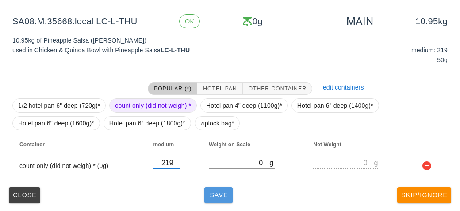
click at [218, 198] on button "Save" at bounding box center [218, 195] width 28 height 16
click at [210, 198] on button "Save" at bounding box center [218, 195] width 28 height 16
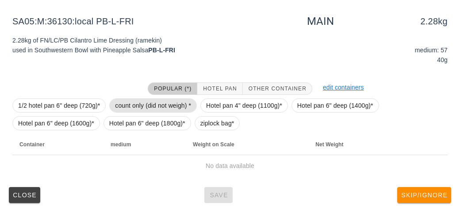
click at [131, 107] on span "count only (did not weigh) *" at bounding box center [153, 105] width 76 height 13
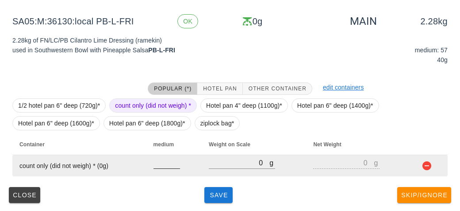
click at [169, 172] on div at bounding box center [167, 173] width 27 height 6
click at [158, 164] on input "number" at bounding box center [167, 163] width 27 height 12
type input "4"
type input "57"
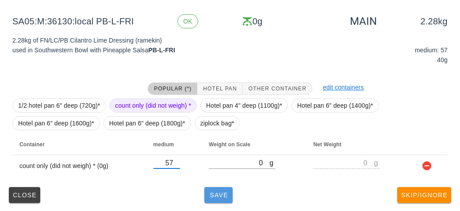
click at [229, 193] on span "Save" at bounding box center [218, 194] width 21 height 7
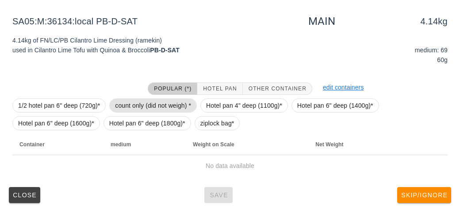
click at [132, 109] on span "count only (did not weigh) *" at bounding box center [153, 105] width 76 height 13
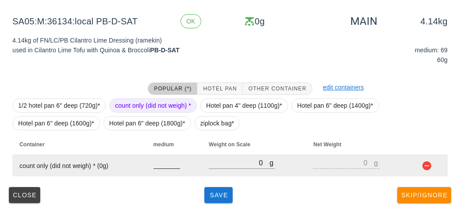
click at [161, 166] on input "number" at bounding box center [167, 163] width 27 height 12
type input "69"
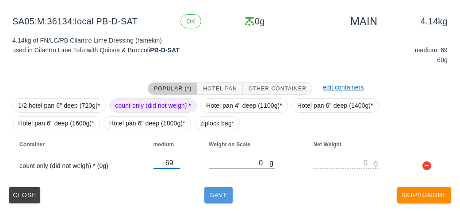
click at [213, 200] on button "Save" at bounding box center [218, 195] width 28 height 16
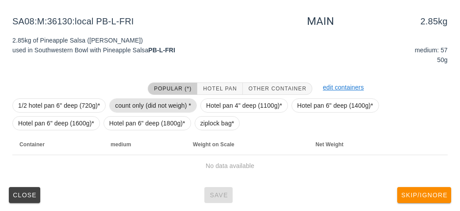
click at [130, 108] on span "count only (did not weigh) *" at bounding box center [153, 105] width 76 height 13
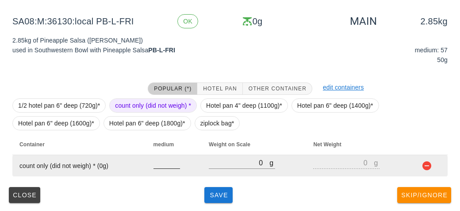
click at [166, 165] on input "number" at bounding box center [167, 163] width 27 height 12
type input "57"
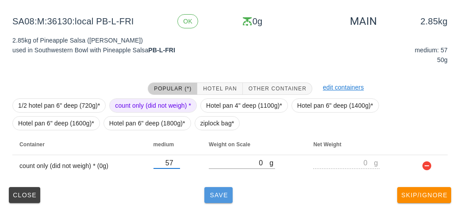
click at [219, 199] on button "Save" at bounding box center [218, 195] width 28 height 16
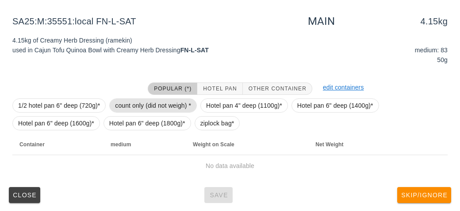
click at [129, 109] on span "count only (did not weigh) *" at bounding box center [153, 105] width 76 height 13
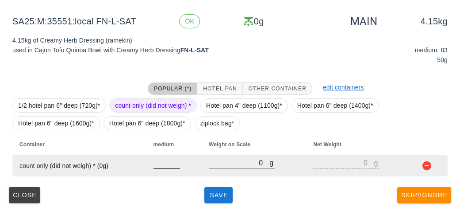
click at [158, 163] on input "number" at bounding box center [167, 163] width 27 height 12
type input "83"
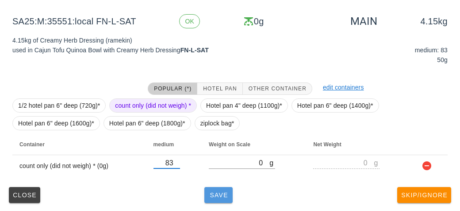
click at [214, 201] on button "Save" at bounding box center [218, 195] width 28 height 16
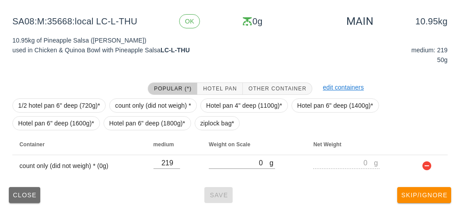
click at [26, 191] on span "Close" at bounding box center [24, 194] width 24 height 7
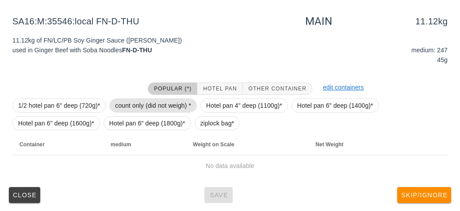
click at [139, 105] on span "count only (did not weigh) *" at bounding box center [153, 105] width 76 height 13
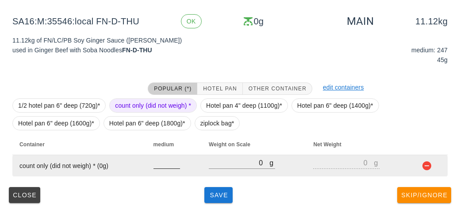
click at [161, 159] on input "number" at bounding box center [167, 163] width 27 height 12
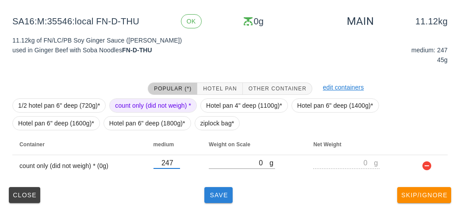
type input "247"
click at [211, 201] on button "Save" at bounding box center [218, 195] width 28 height 16
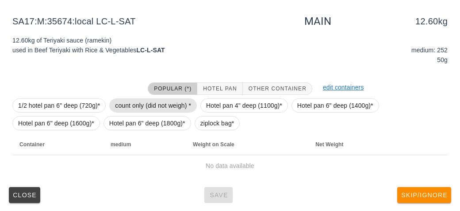
click at [134, 105] on span "count only (did not weigh) *" at bounding box center [153, 105] width 76 height 13
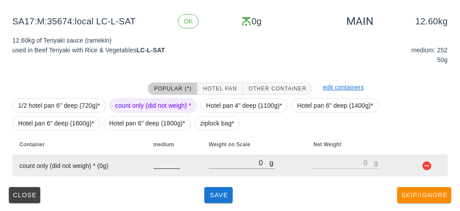
click at [158, 162] on input "number" at bounding box center [167, 163] width 27 height 12
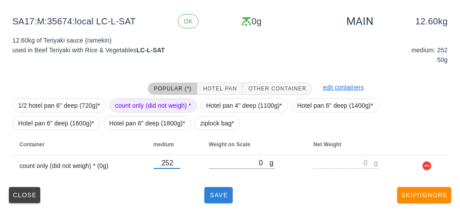
type input "252"
click at [207, 197] on button "Save" at bounding box center [218, 195] width 28 height 16
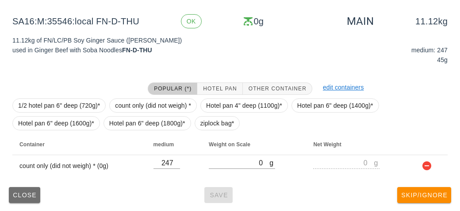
click at [18, 197] on span "Close" at bounding box center [24, 194] width 24 height 7
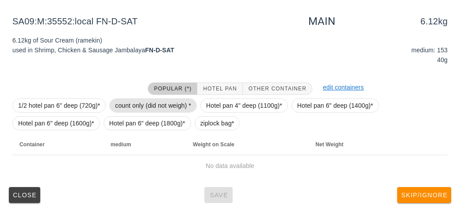
click at [126, 100] on span "count only (did not weigh) *" at bounding box center [153, 105] width 76 height 13
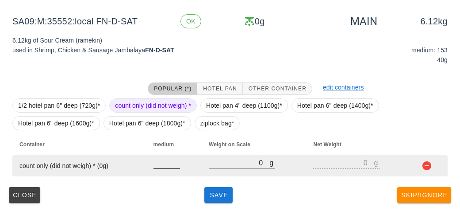
click at [159, 165] on input "number" at bounding box center [167, 163] width 27 height 12
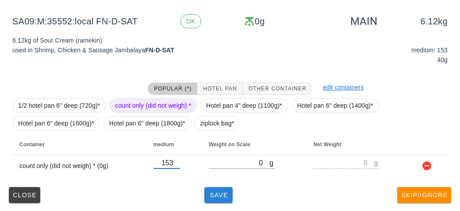
type input "153"
click at [217, 200] on button "Save" at bounding box center [218, 195] width 28 height 16
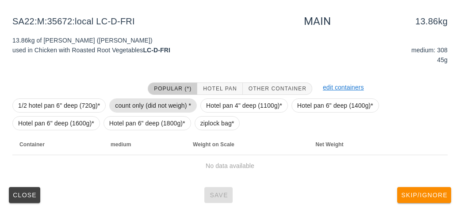
click at [126, 110] on span "count only (did not weigh) *" at bounding box center [153, 105] width 76 height 13
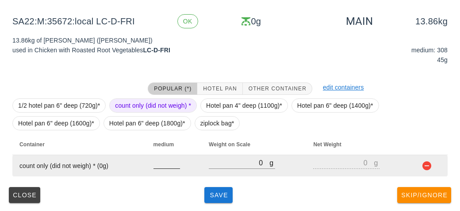
click at [166, 165] on input "number" at bounding box center [167, 163] width 27 height 12
type input "308"
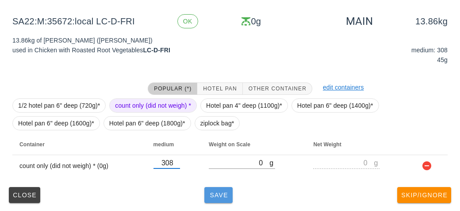
click at [224, 202] on button "Save" at bounding box center [218, 195] width 28 height 16
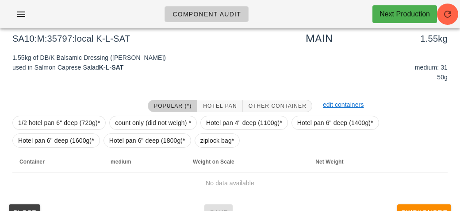
scroll to position [85, 0]
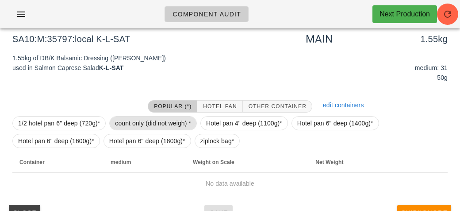
click at [128, 123] on span "count only (did not weigh) *" at bounding box center [153, 122] width 76 height 13
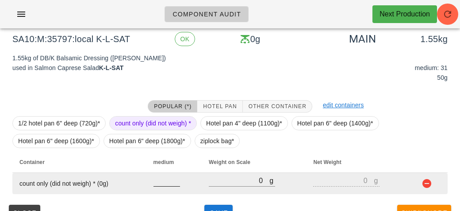
click at [166, 183] on input "number" at bounding box center [167, 180] width 27 height 12
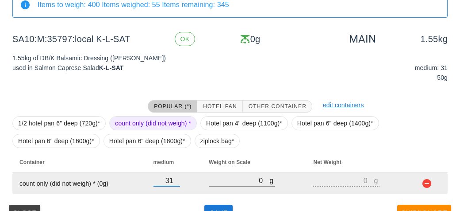
scroll to position [103, 0]
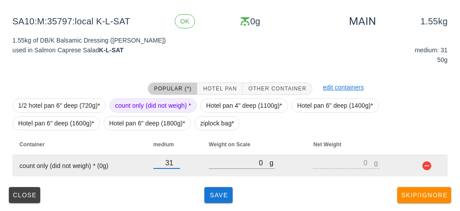
type input "31"
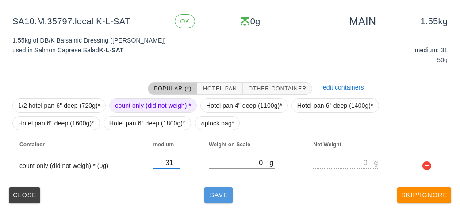
click at [217, 196] on span "Save" at bounding box center [218, 194] width 21 height 7
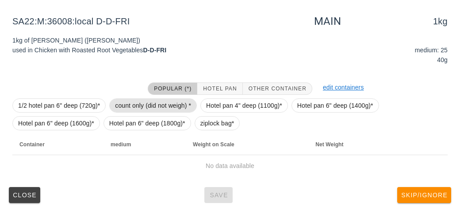
click at [137, 107] on span "count only (did not weigh) *" at bounding box center [153, 105] width 76 height 13
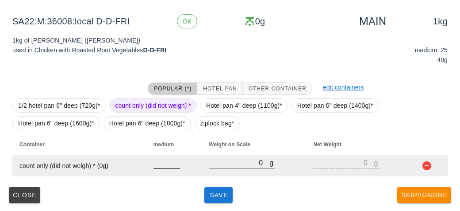
click at [158, 166] on input "number" at bounding box center [167, 163] width 27 height 12
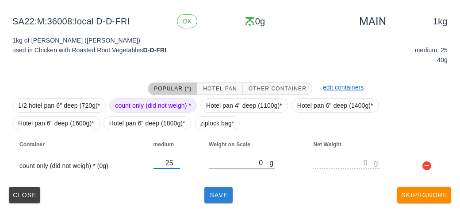
type input "25"
click at [217, 198] on button "Save" at bounding box center [218, 195] width 28 height 16
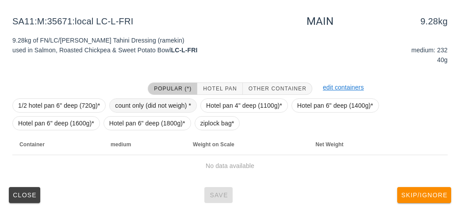
click at [139, 108] on span "count only (did not weigh) *" at bounding box center [153, 105] width 76 height 13
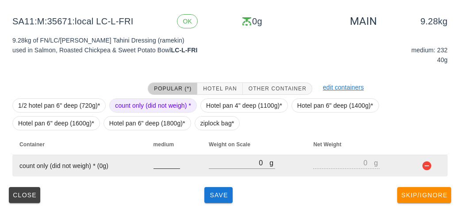
click at [160, 164] on input "number" at bounding box center [167, 163] width 27 height 12
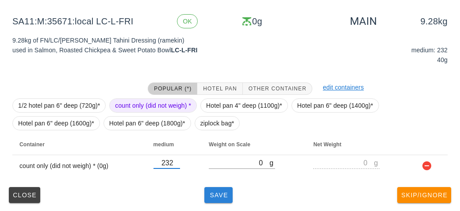
type input "232"
click at [220, 197] on button "Save" at bounding box center [218, 195] width 28 height 16
click at [231, 200] on button "Save" at bounding box center [218, 195] width 28 height 16
click at [213, 197] on span "Save" at bounding box center [218, 194] width 21 height 7
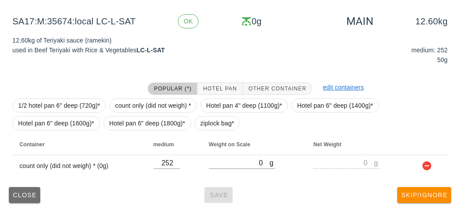
click at [12, 191] on span "Close" at bounding box center [24, 194] width 24 height 7
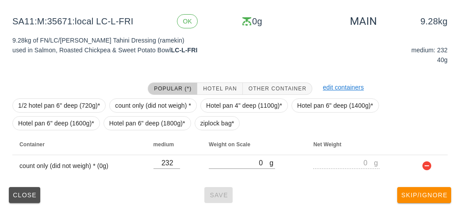
click at [18, 193] on span "Close" at bounding box center [24, 194] width 24 height 7
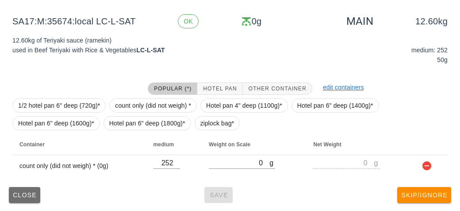
click at [19, 189] on button "Close" at bounding box center [24, 195] width 31 height 16
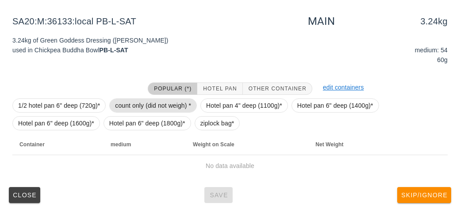
click at [134, 104] on span "count only (did not weigh) *" at bounding box center [153, 105] width 76 height 13
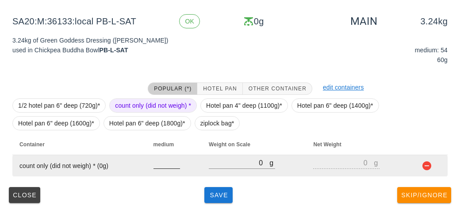
click at [159, 166] on input "number" at bounding box center [167, 163] width 27 height 12
type input "54"
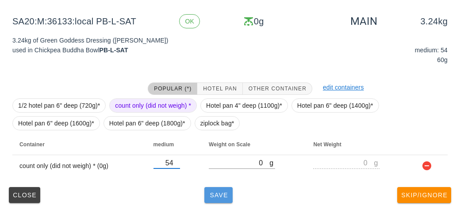
click at [211, 198] on button "Save" at bounding box center [218, 195] width 28 height 16
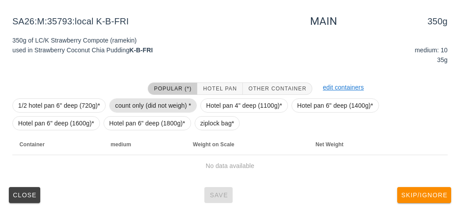
click at [125, 99] on span "count only (did not weigh) *" at bounding box center [153, 105] width 76 height 13
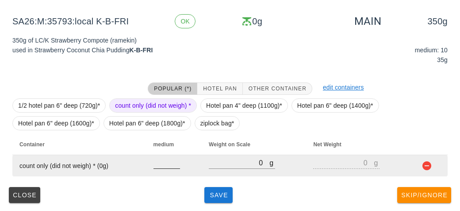
click at [167, 165] on input "number" at bounding box center [167, 163] width 27 height 12
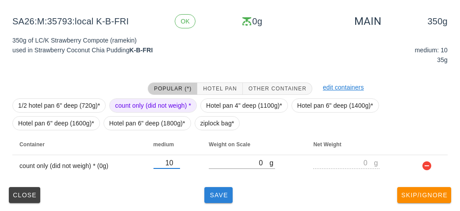
type input "10"
click at [220, 192] on span "Save" at bounding box center [218, 194] width 21 height 7
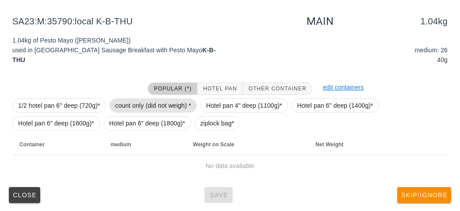
click at [115, 100] on span "count only (did not weigh) *" at bounding box center [153, 105] width 76 height 13
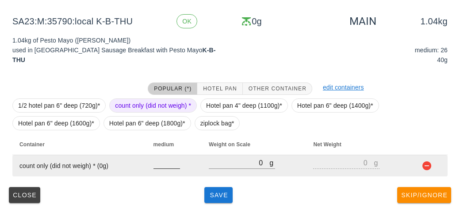
click at [167, 162] on input "number" at bounding box center [167, 163] width 27 height 12
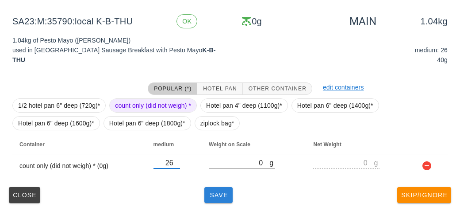
type input "26"
click at [227, 200] on button "Save" at bounding box center [218, 195] width 28 height 16
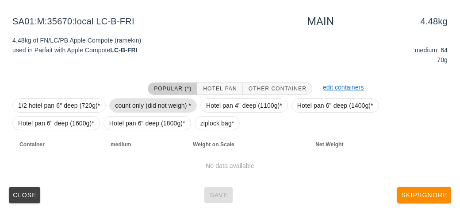
click at [141, 106] on span "count only (did not weigh) *" at bounding box center [153, 105] width 76 height 13
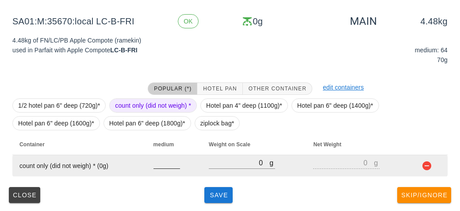
click at [159, 165] on input "number" at bounding box center [167, 163] width 27 height 12
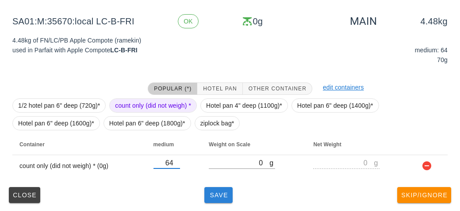
type input "64"
click at [226, 197] on span "Save" at bounding box center [218, 194] width 21 height 7
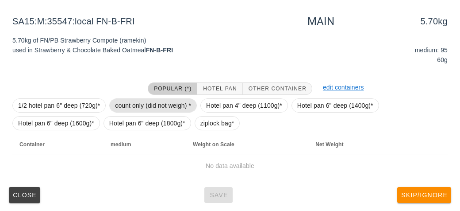
click at [132, 104] on span "count only (did not weigh) *" at bounding box center [153, 105] width 76 height 13
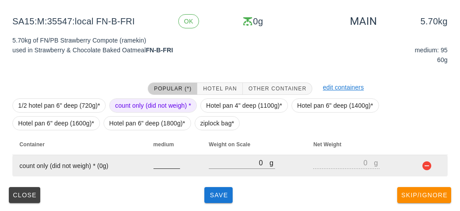
click at [168, 166] on input "number" at bounding box center [167, 163] width 27 height 12
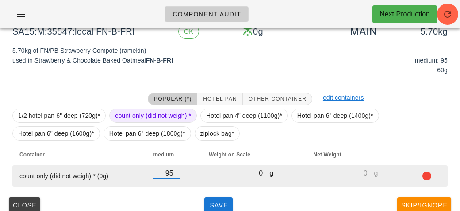
scroll to position [103, 0]
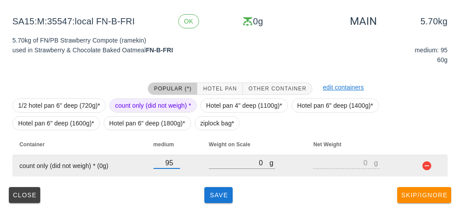
type input "95"
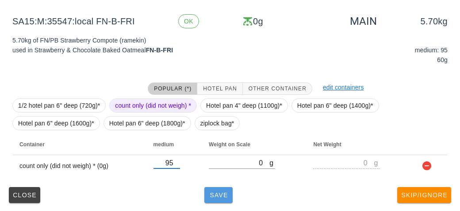
click at [217, 196] on span "Save" at bounding box center [218, 194] width 21 height 7
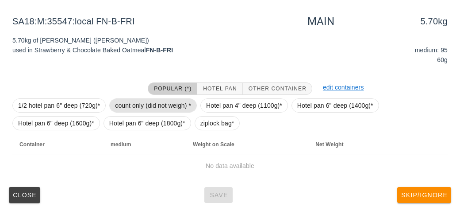
click at [130, 101] on span "count only (did not weigh) *" at bounding box center [153, 105] width 76 height 13
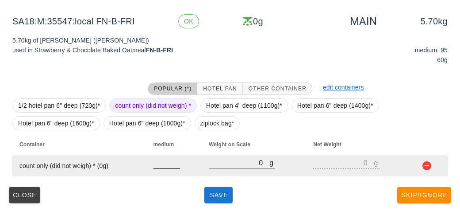
click at [165, 164] on input "number" at bounding box center [167, 163] width 27 height 12
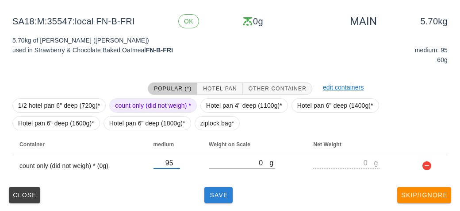
type input "95"
click at [225, 196] on span "Save" at bounding box center [218, 194] width 21 height 7
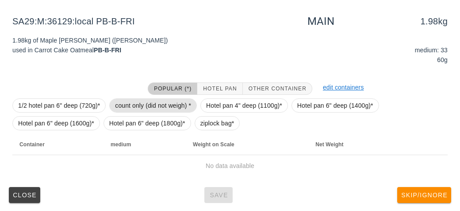
click at [127, 101] on span "count only (did not weigh) *" at bounding box center [153, 105] width 76 height 13
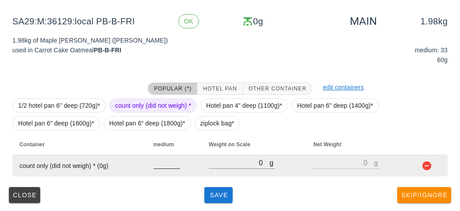
click at [165, 162] on input "number" at bounding box center [167, 163] width 27 height 12
type input "33"
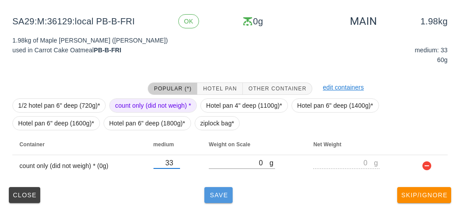
click at [215, 191] on span "Save" at bounding box center [218, 194] width 21 height 7
click at [228, 193] on span "Save" at bounding box center [218, 194] width 21 height 7
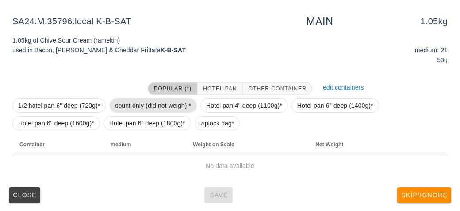
click at [127, 104] on span "count only (did not weigh) *" at bounding box center [153, 105] width 76 height 13
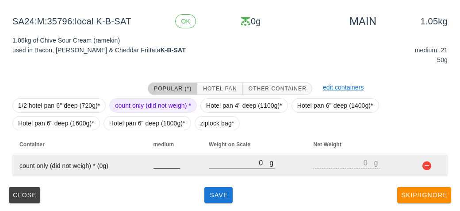
click at [162, 165] on input "number" at bounding box center [167, 163] width 27 height 12
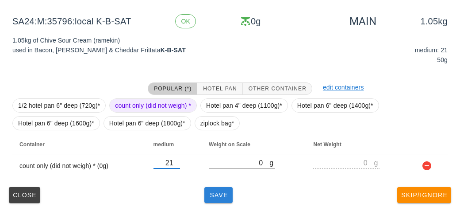
type input "21"
click at [210, 187] on button "Save" at bounding box center [218, 195] width 28 height 16
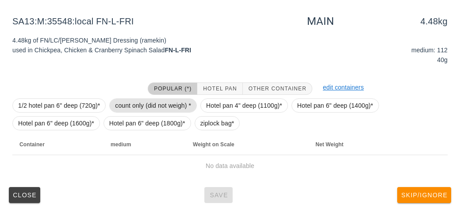
click at [138, 99] on span "count only (did not weigh) *" at bounding box center [153, 105] width 76 height 13
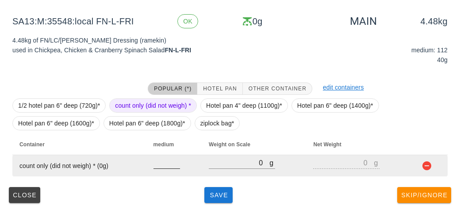
click at [162, 158] on input "number" at bounding box center [167, 163] width 27 height 12
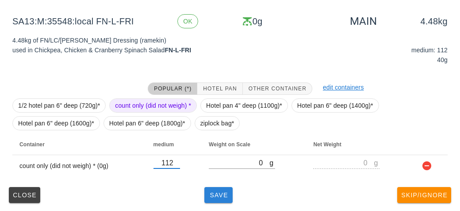
type input "112"
click at [214, 192] on span "Save" at bounding box center [218, 194] width 21 height 7
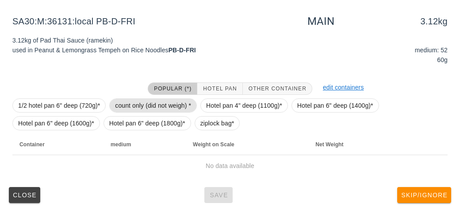
click at [145, 101] on span "count only (did not weigh) *" at bounding box center [153, 105] width 76 height 13
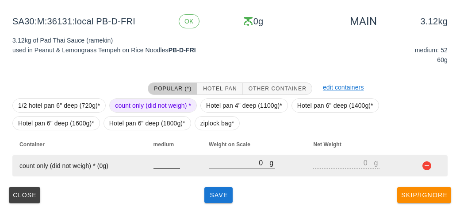
click at [158, 165] on input "number" at bounding box center [167, 163] width 27 height 12
type input "4"
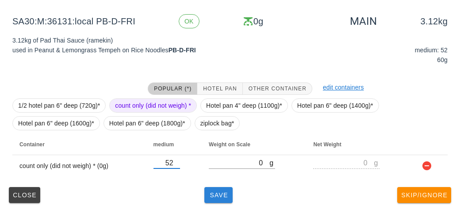
type input "52"
click at [221, 198] on button "Save" at bounding box center [218, 195] width 28 height 16
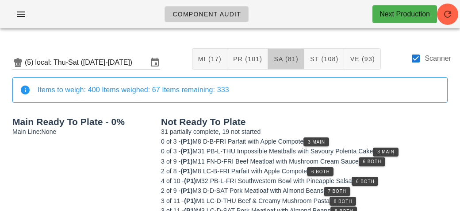
click at [285, 62] on span "SA (81)" at bounding box center [285, 58] width 25 height 7
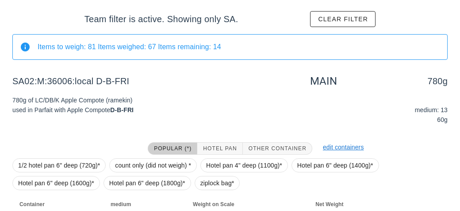
scroll to position [133, 0]
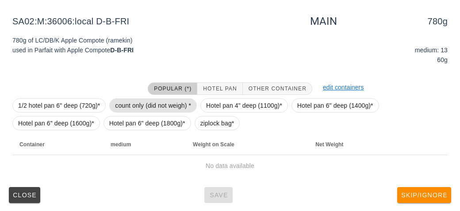
click at [130, 101] on span "count only (did not weigh) *" at bounding box center [153, 105] width 76 height 13
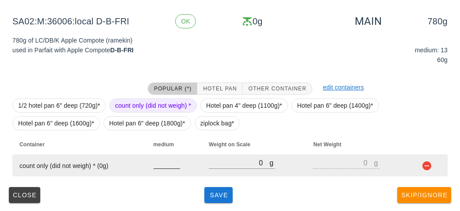
click at [157, 166] on input "number" at bounding box center [167, 163] width 27 height 12
type input "13"
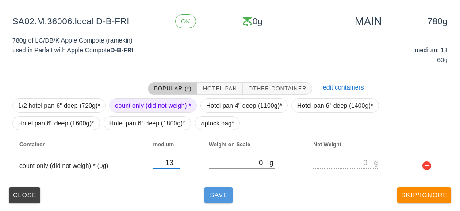
click at [217, 196] on span "Save" at bounding box center [218, 194] width 21 height 7
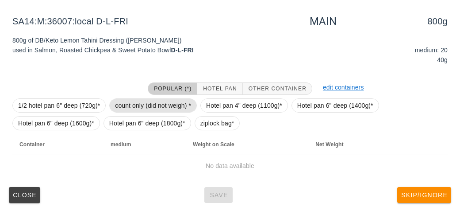
click at [131, 105] on span "count only (did not weigh) *" at bounding box center [153, 105] width 76 height 13
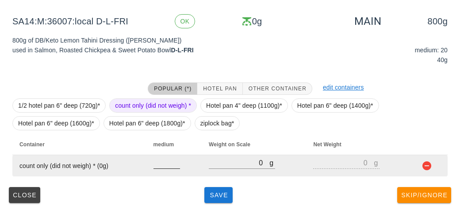
click at [157, 165] on input "number" at bounding box center [167, 163] width 27 height 12
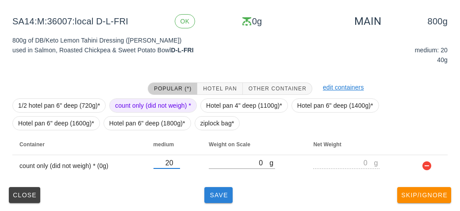
type input "20"
click at [219, 200] on button "Save" at bounding box center [218, 195] width 28 height 16
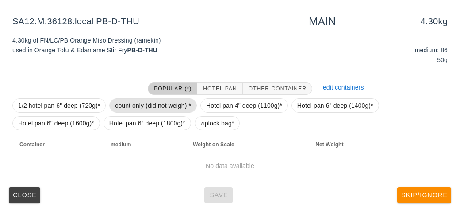
click at [137, 103] on span "count only (did not weigh) *" at bounding box center [153, 105] width 76 height 13
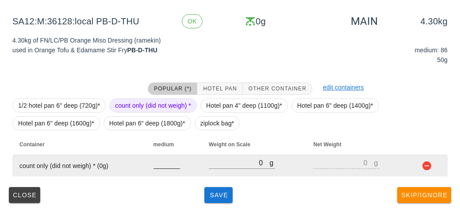
click at [164, 159] on input "number" at bounding box center [167, 163] width 27 height 12
type input "86"
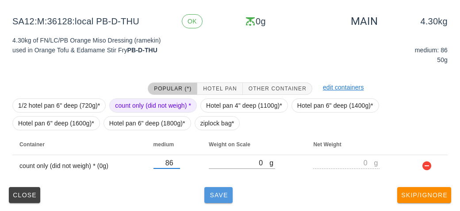
click at [210, 199] on button "Save" at bounding box center [218, 195] width 28 height 16
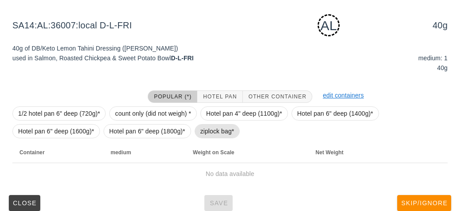
click at [199, 135] on span "ziplock bag*" at bounding box center [218, 131] width 46 height 14
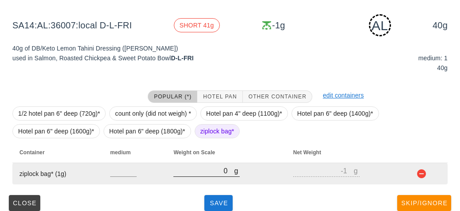
click at [192, 170] on input "0" at bounding box center [203, 171] width 61 height 12
type input "70"
type input "69"
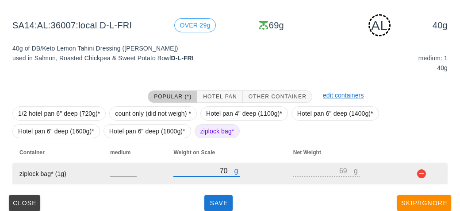
type input "70"
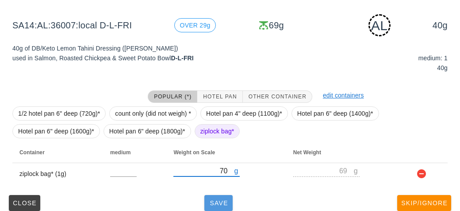
click at [214, 206] on button "Save" at bounding box center [218, 203] width 28 height 16
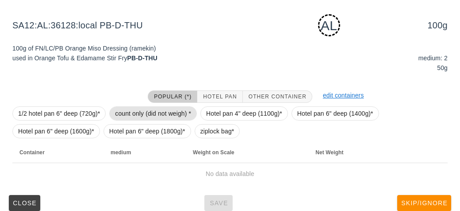
click at [132, 107] on span "count only (did not weigh) *" at bounding box center [153, 113] width 76 height 13
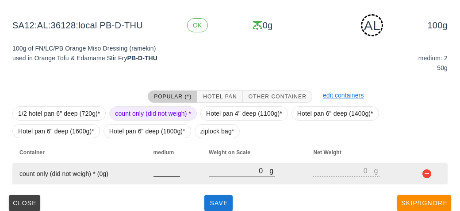
click at [159, 173] on input "number" at bounding box center [167, 171] width 27 height 12
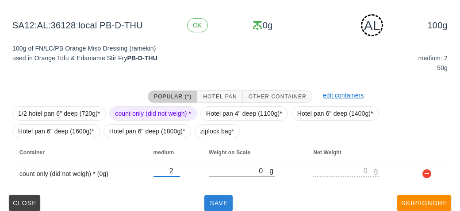
type input "2"
click at [212, 202] on span "Save" at bounding box center [218, 202] width 21 height 7
